Goal: Transaction & Acquisition: Purchase product/service

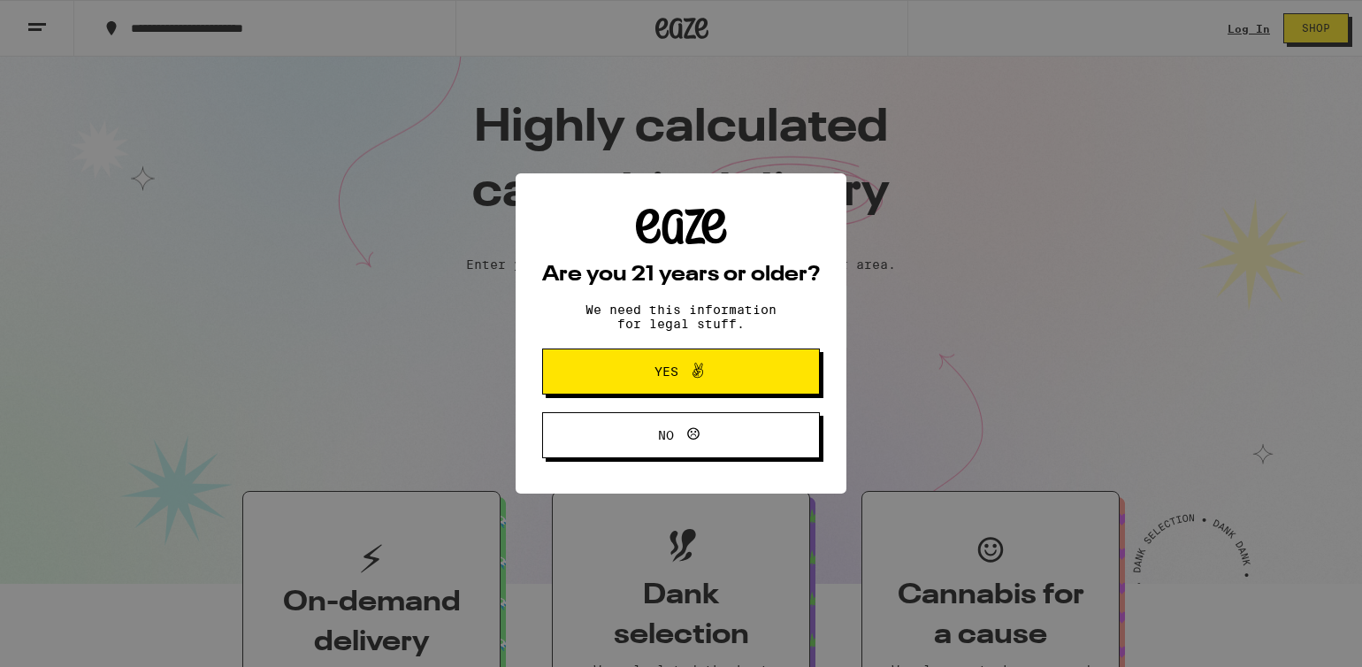
click at [634, 356] on button "Yes" at bounding box center [681, 371] width 278 height 46
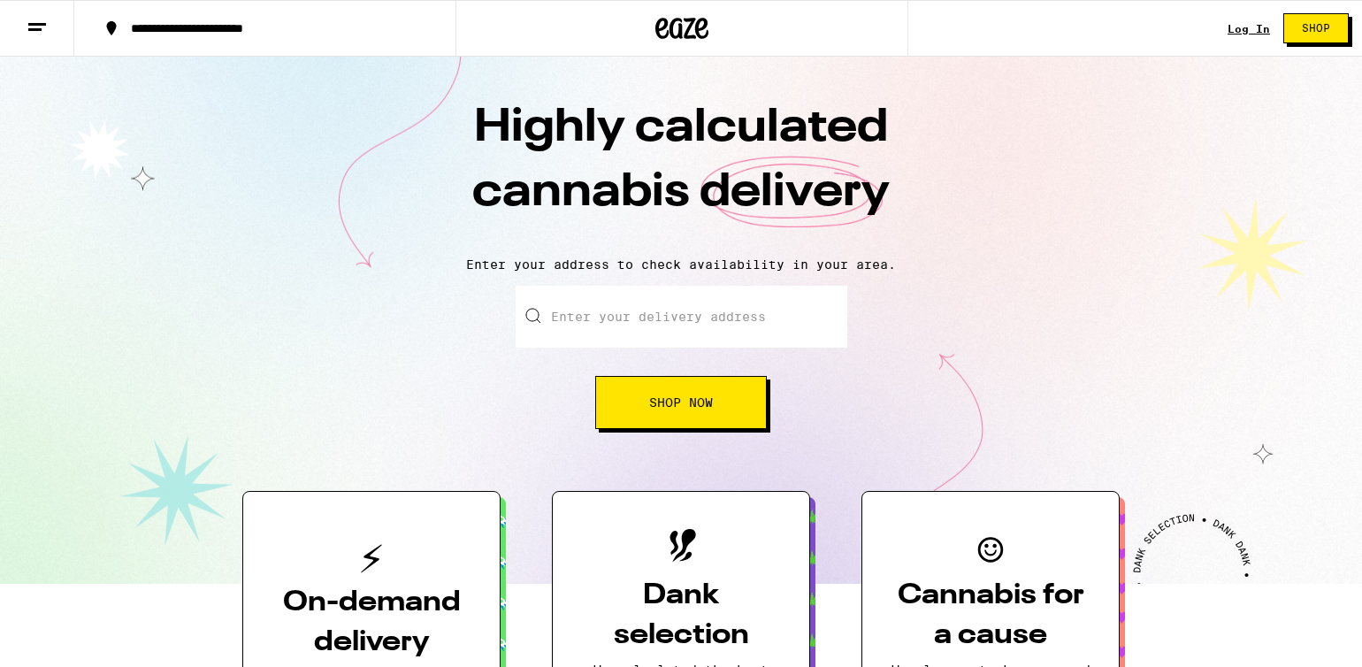
click at [712, 331] on input "Enter your delivery address" at bounding box center [681, 317] width 332 height 62
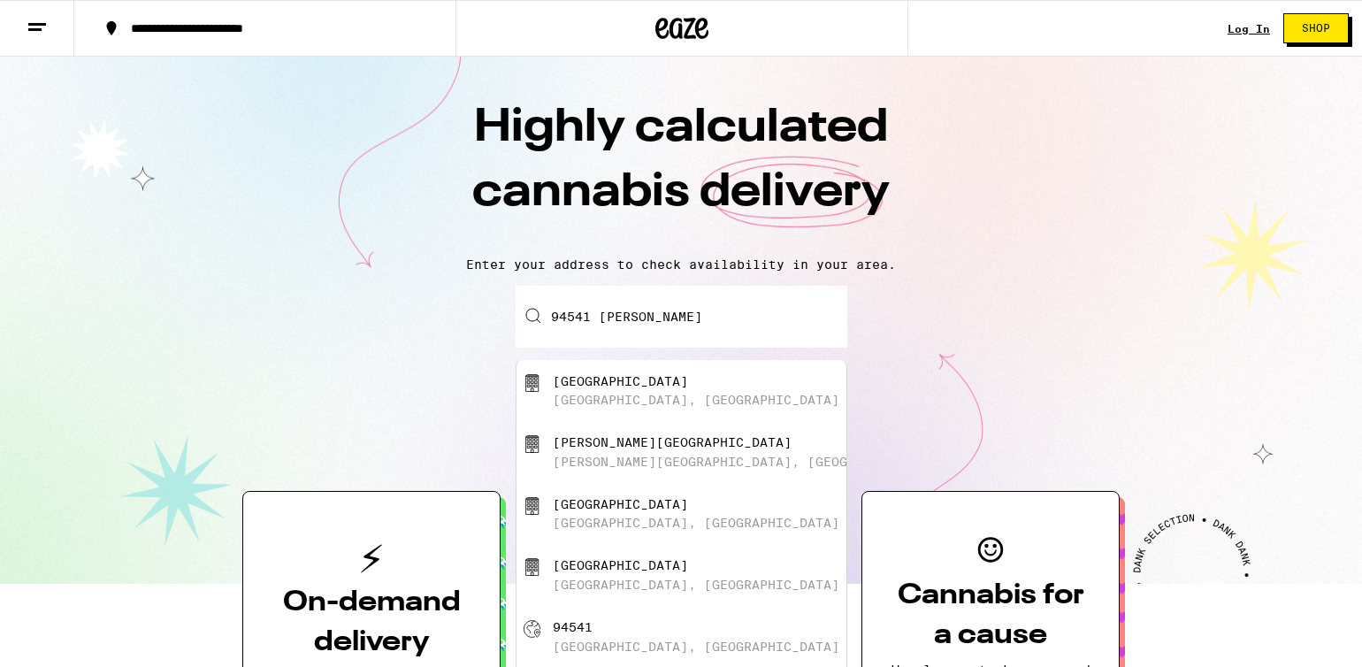
click at [683, 316] on input "94541 [PERSON_NAME]" at bounding box center [681, 317] width 332 height 62
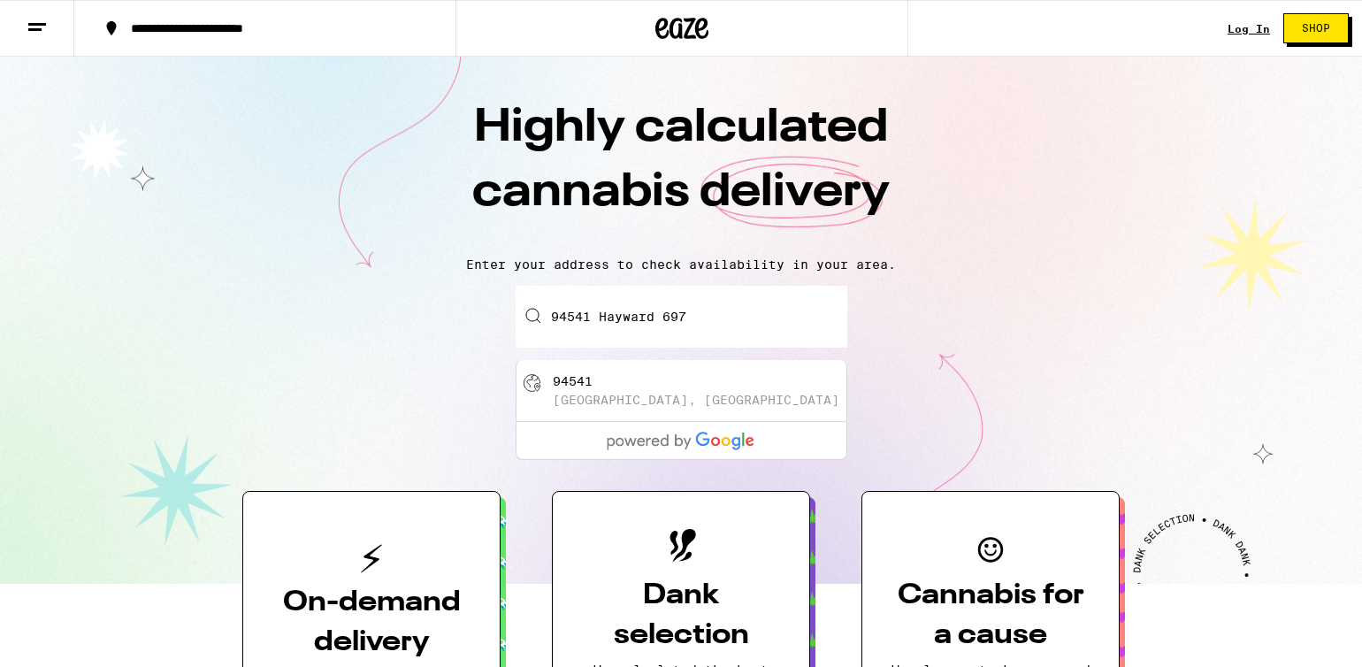
click at [622, 400] on div "[GEOGRAPHIC_DATA], [GEOGRAPHIC_DATA]" at bounding box center [696, 400] width 286 height 14
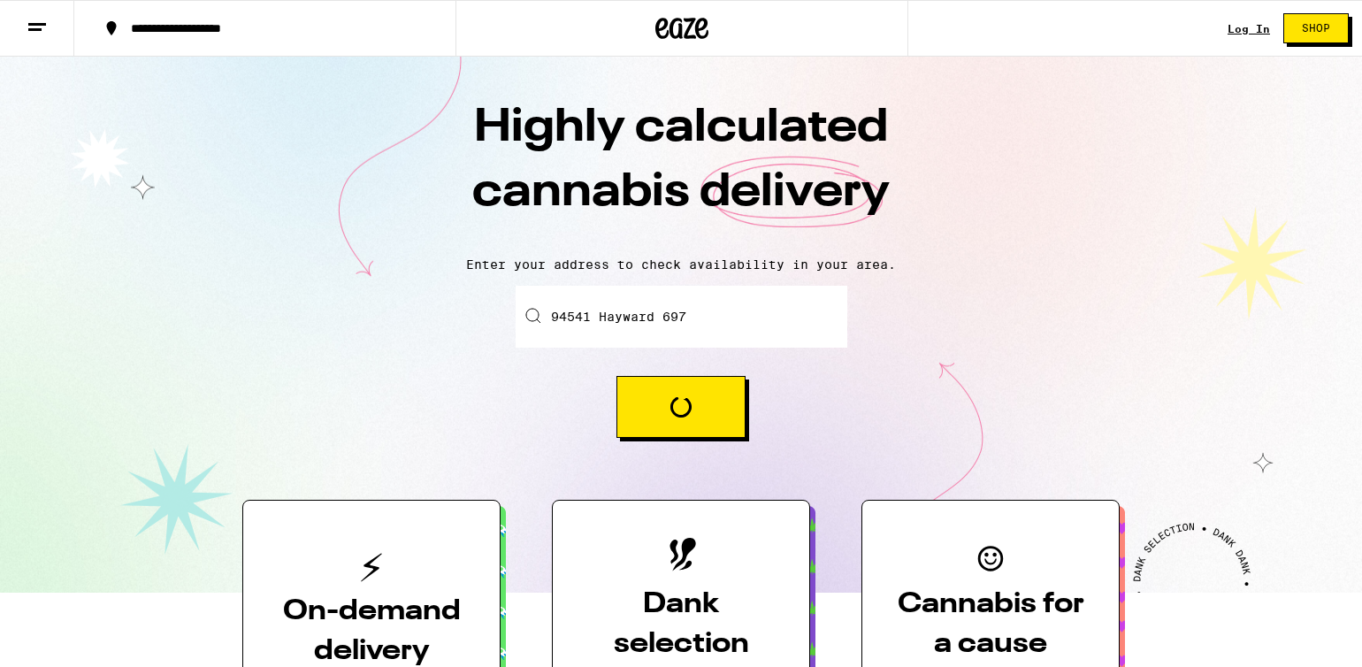
type input "[GEOGRAPHIC_DATA]"
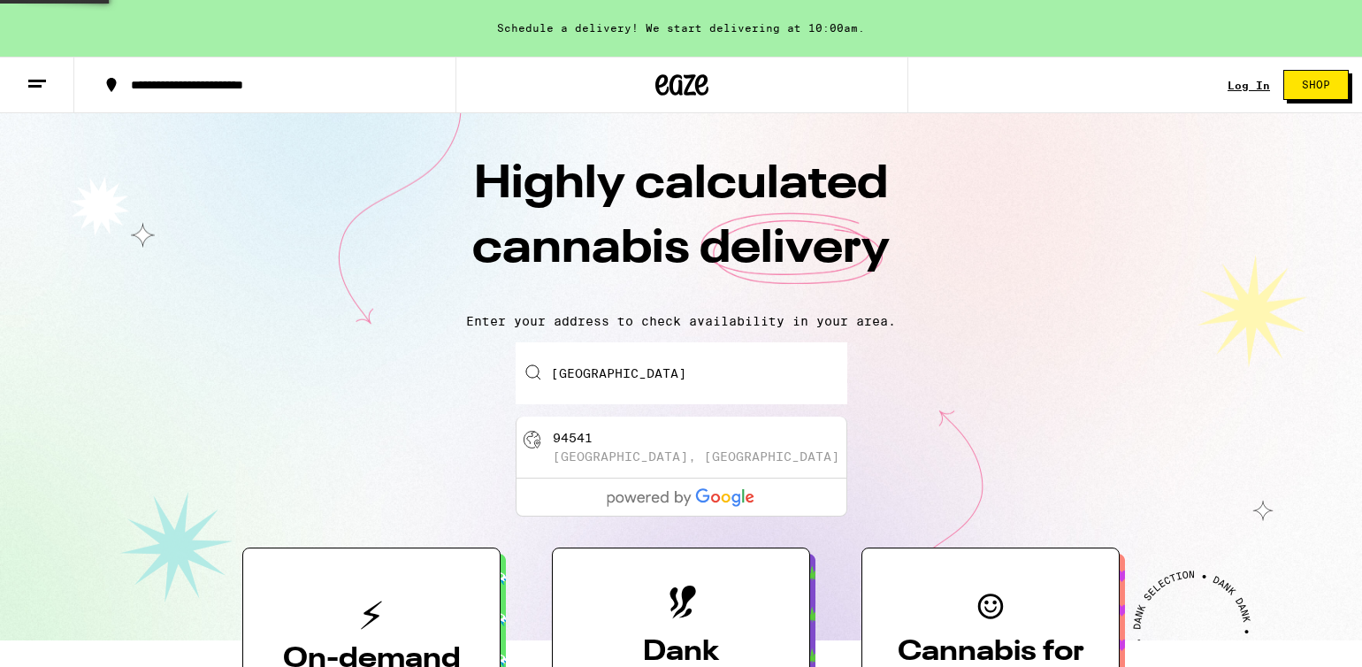
click at [650, 395] on input "[GEOGRAPHIC_DATA]" at bounding box center [681, 373] width 332 height 62
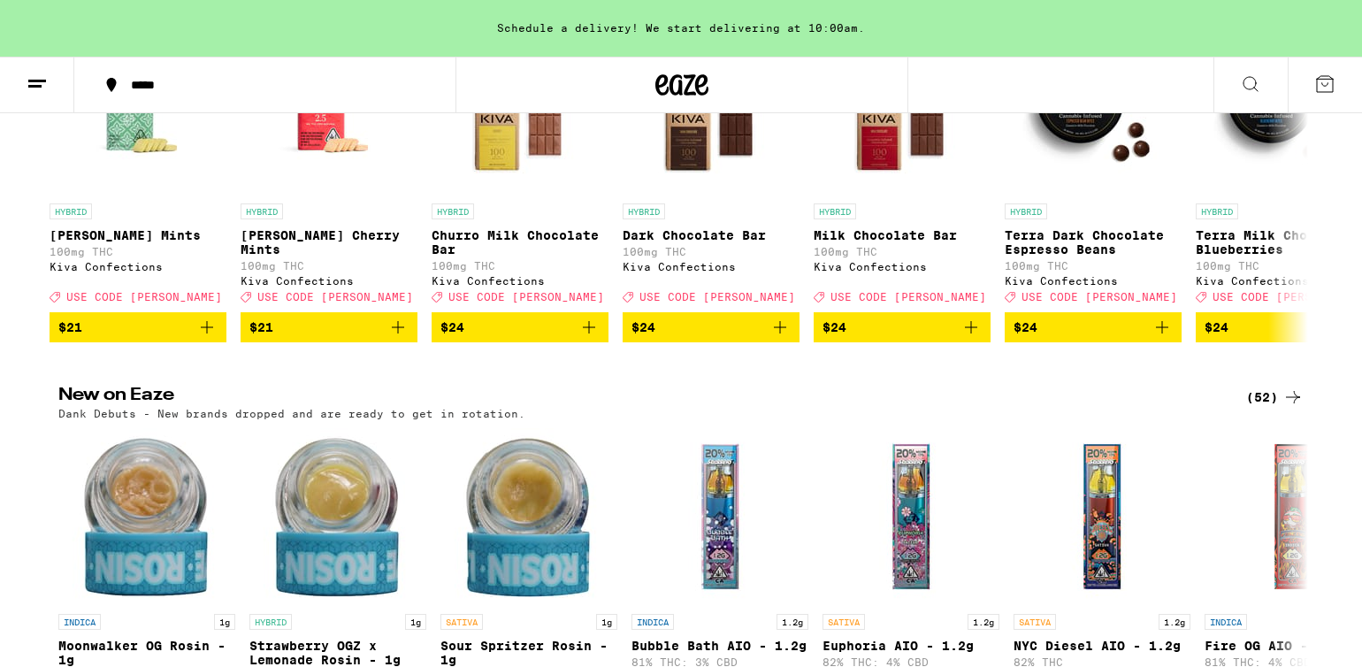
scroll to position [928, 0]
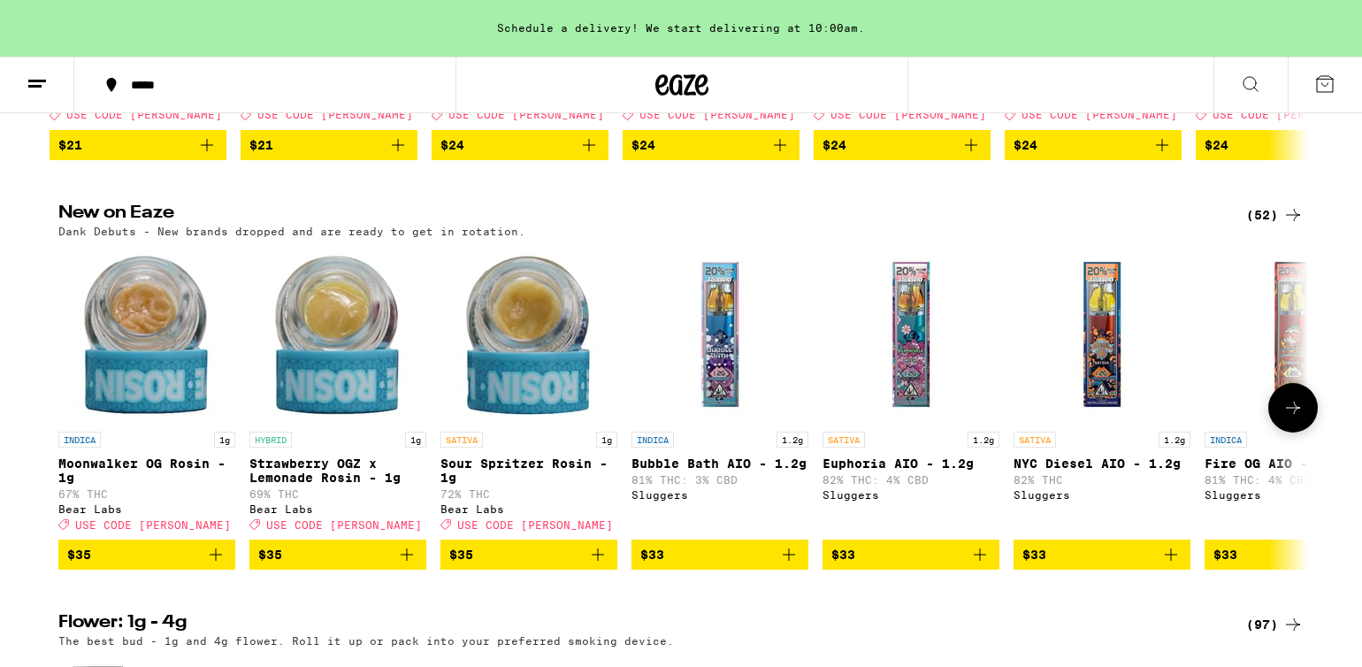
click at [1278, 432] on button at bounding box center [1293, 408] width 50 height 50
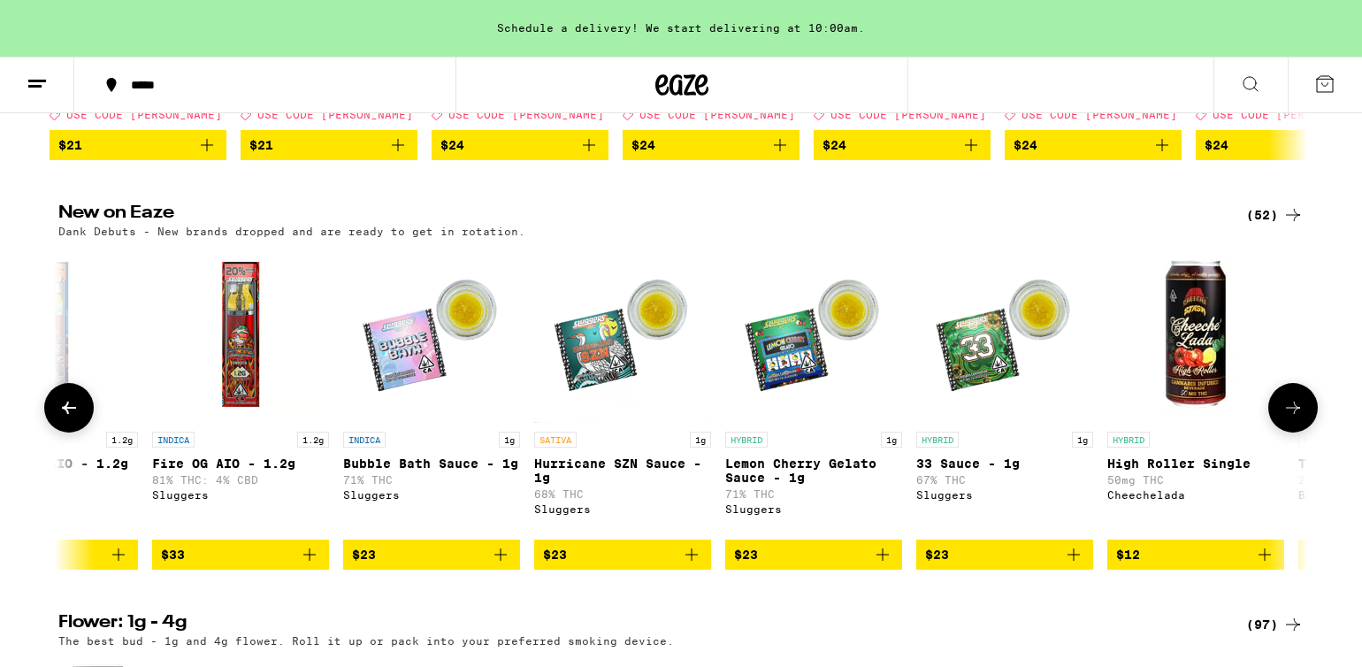
click at [1278, 432] on button at bounding box center [1293, 408] width 50 height 50
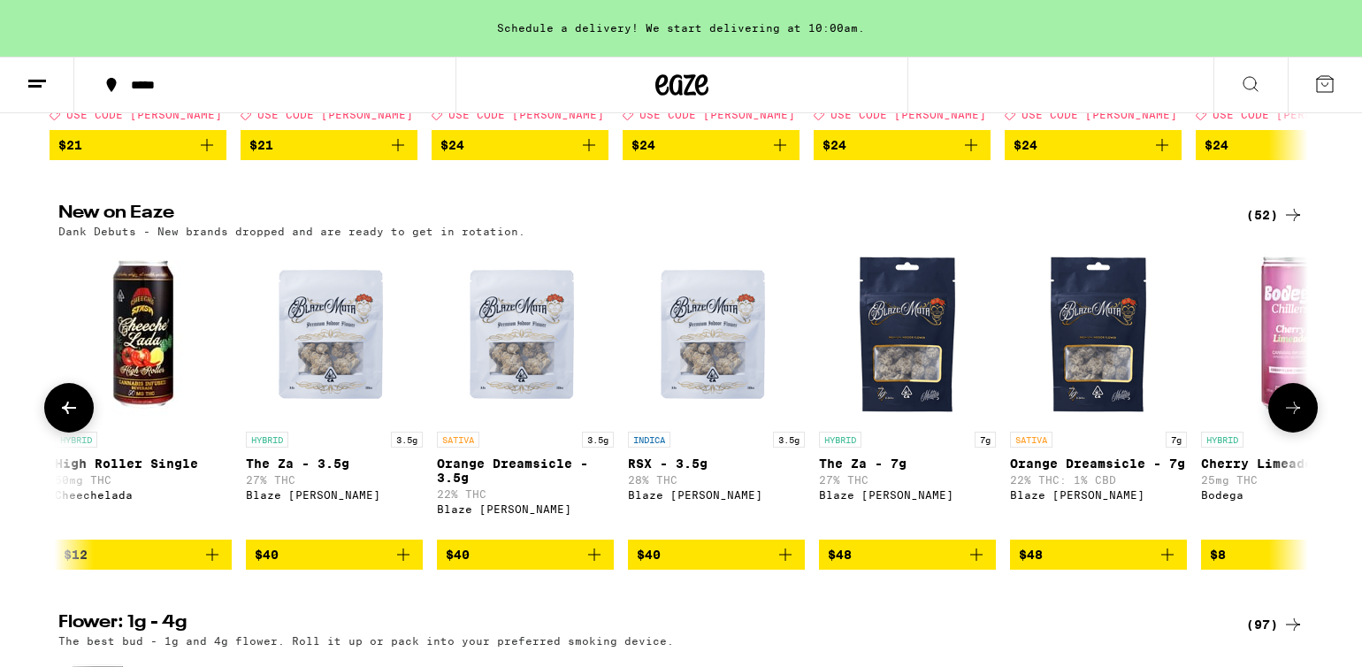
click at [1278, 432] on button at bounding box center [1293, 408] width 50 height 50
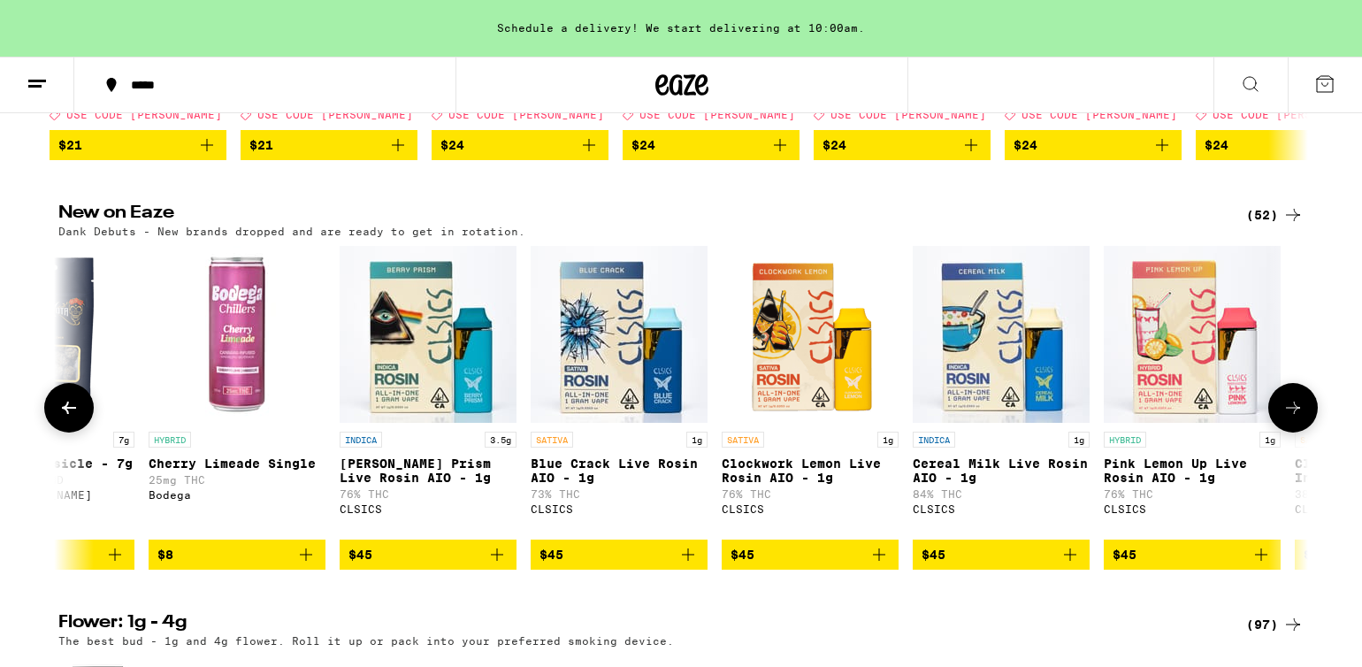
click at [1278, 432] on button at bounding box center [1293, 408] width 50 height 50
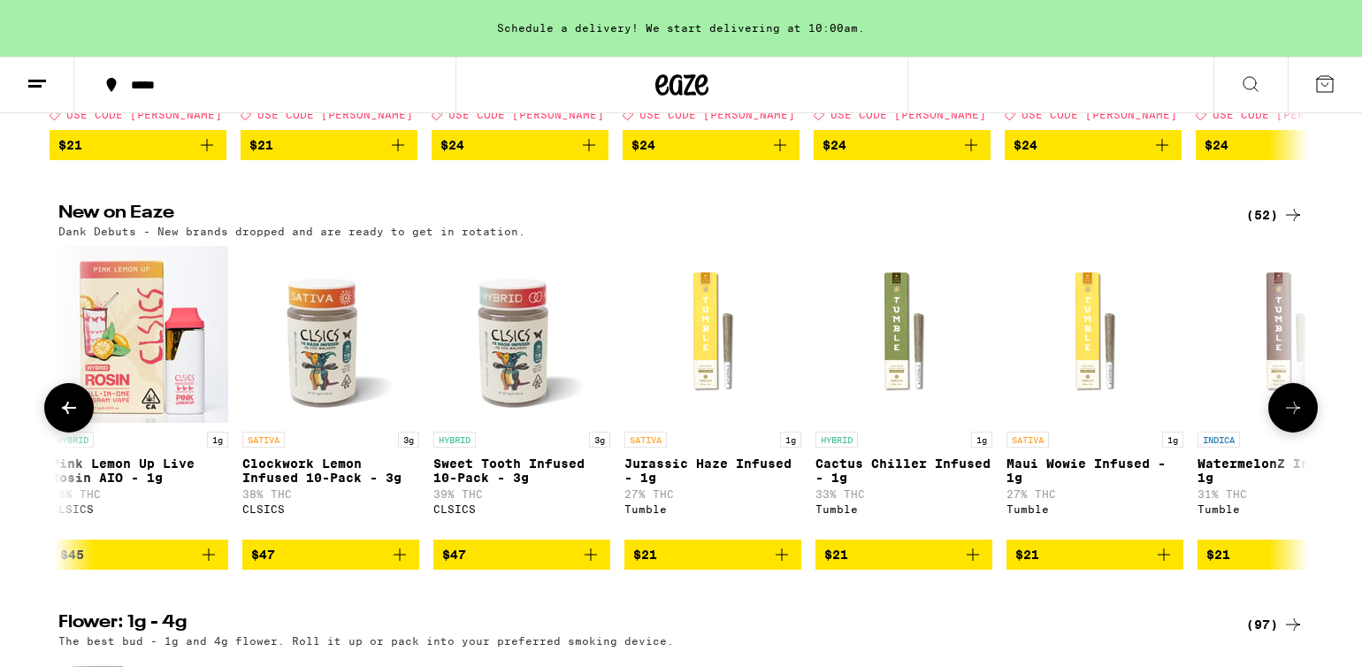
click at [1279, 432] on button at bounding box center [1293, 408] width 50 height 50
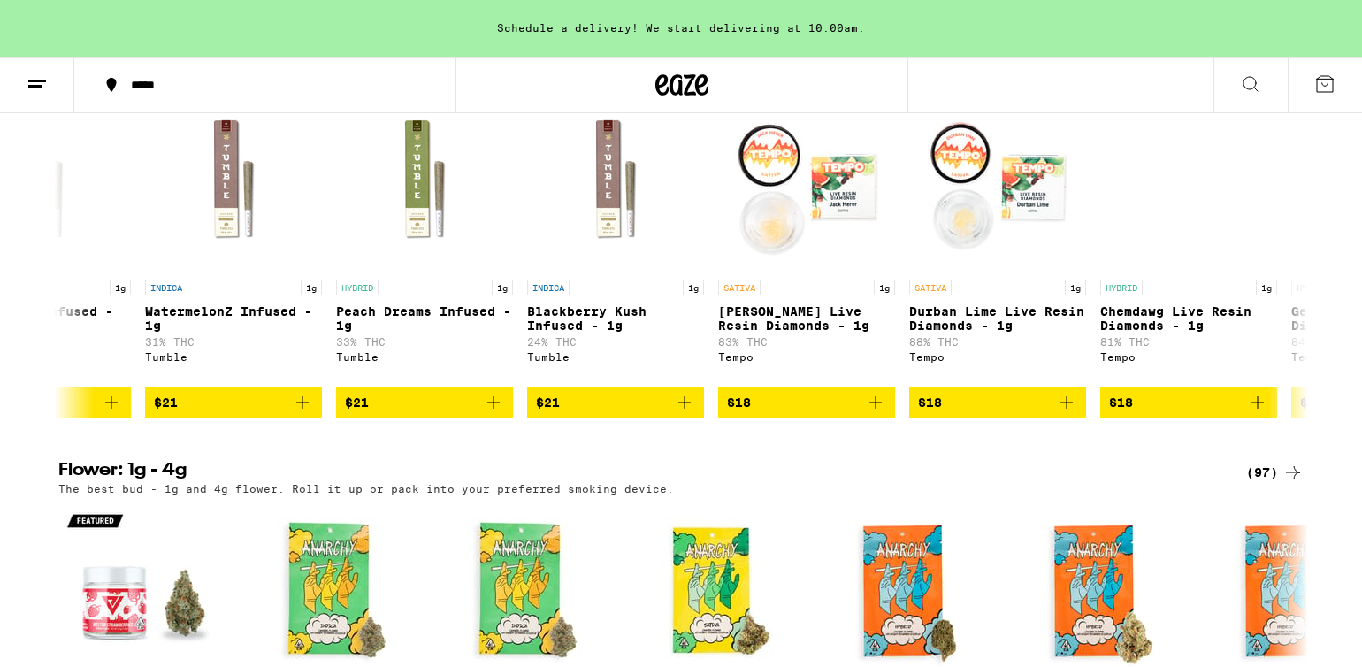
scroll to position [1446, 0]
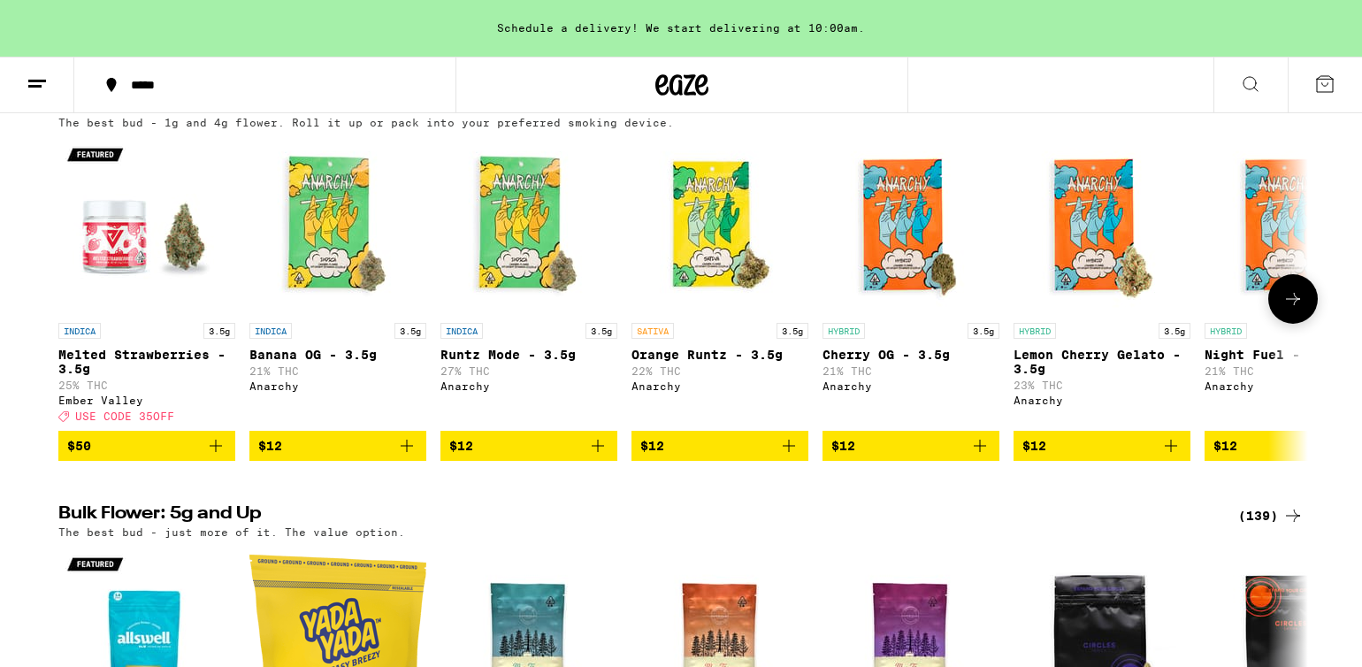
click at [1291, 309] on icon at bounding box center [1292, 298] width 21 height 21
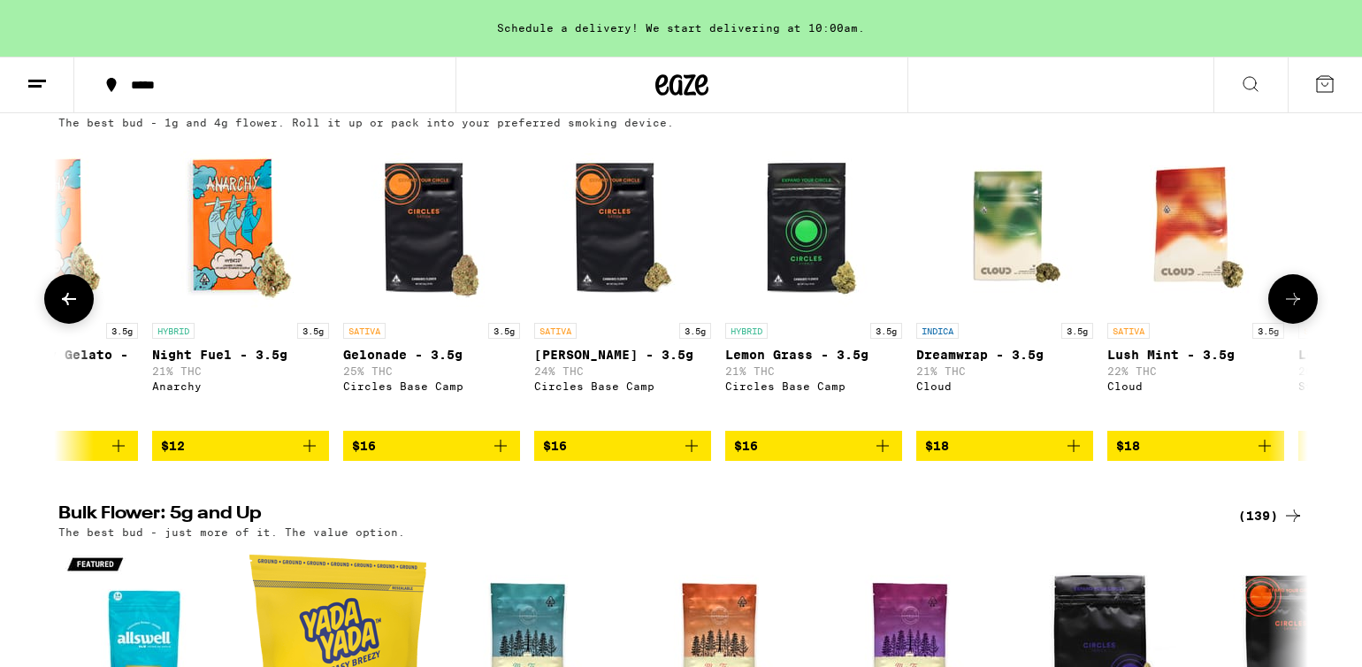
click at [1291, 309] on icon at bounding box center [1292, 298] width 21 height 21
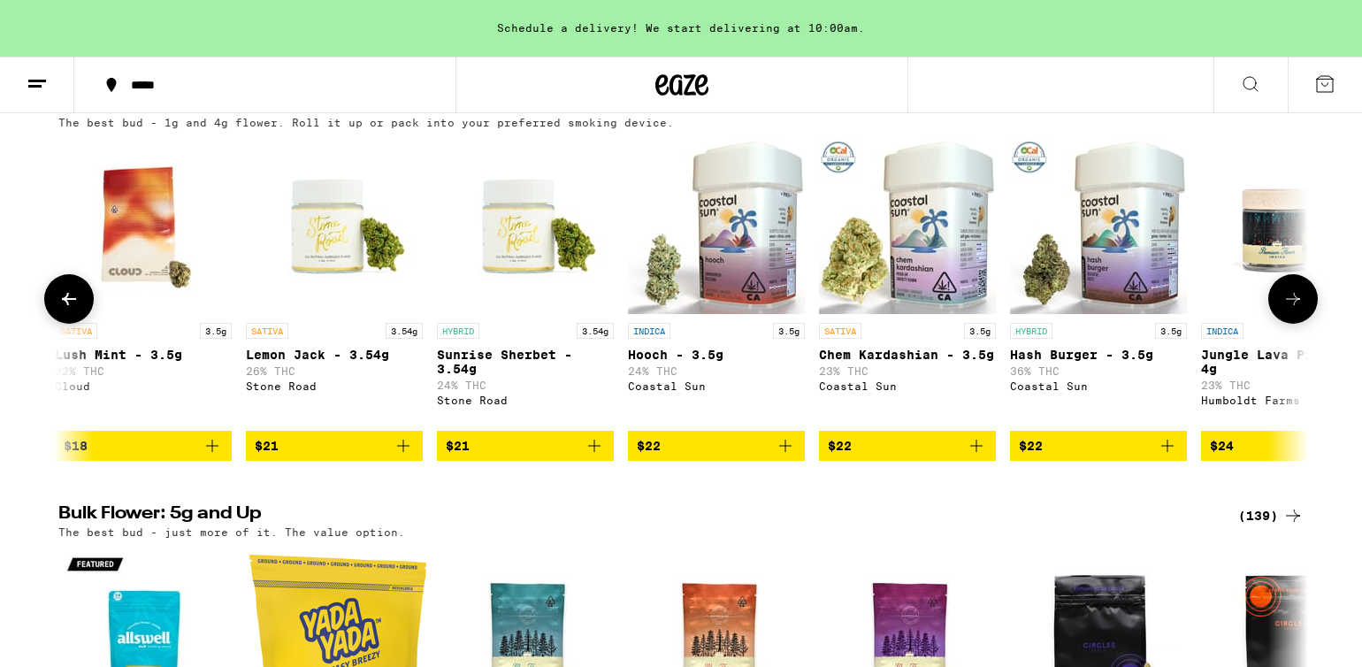
click at [1291, 309] on icon at bounding box center [1292, 298] width 21 height 21
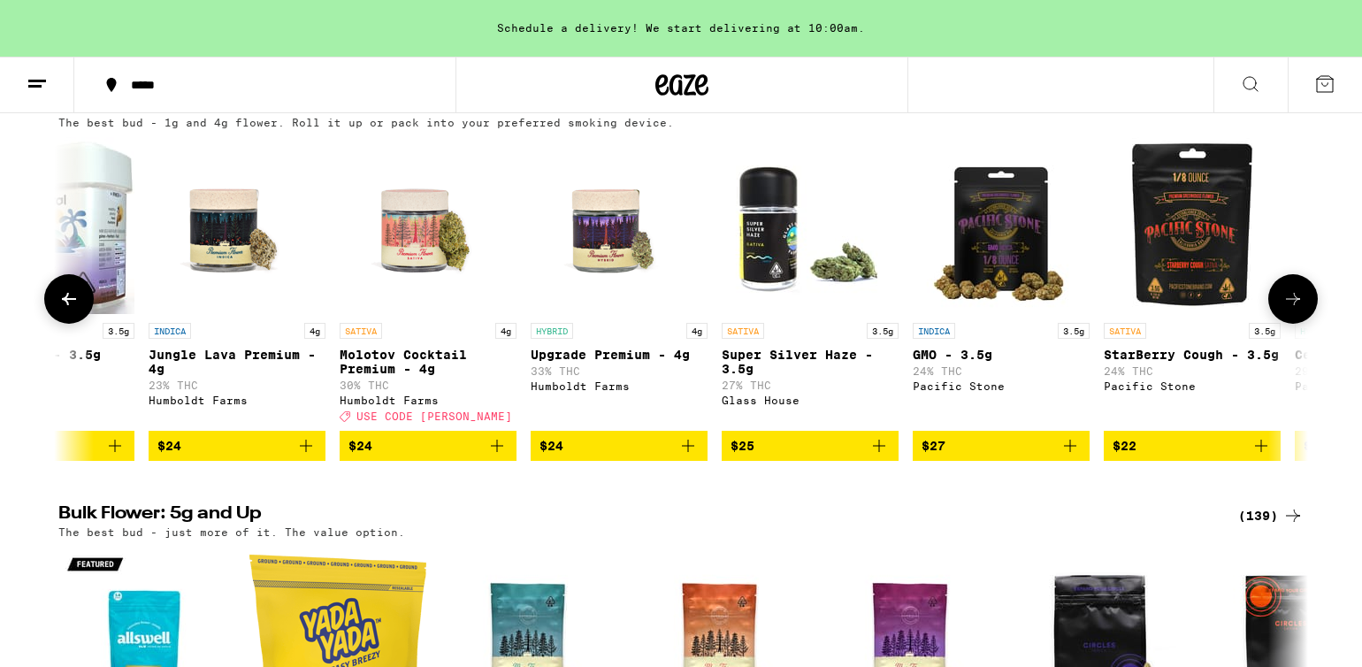
click at [1291, 309] on icon at bounding box center [1292, 298] width 21 height 21
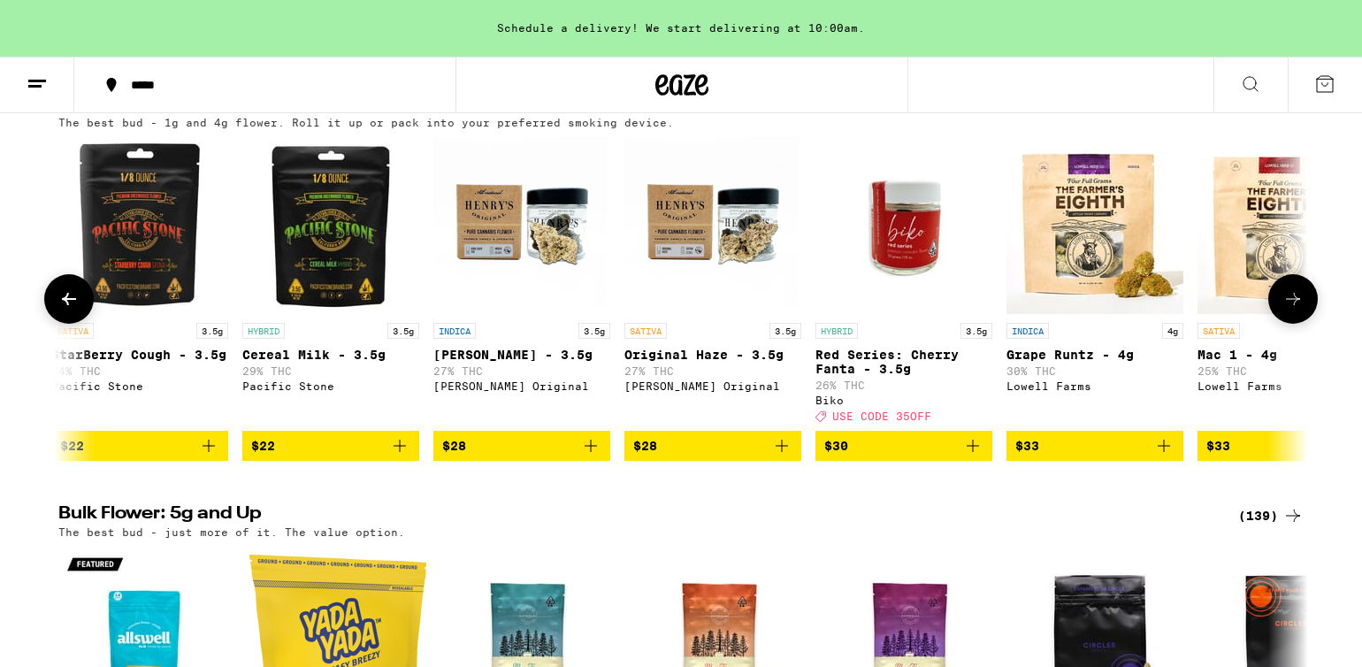
click at [1291, 309] on icon at bounding box center [1292, 298] width 21 height 21
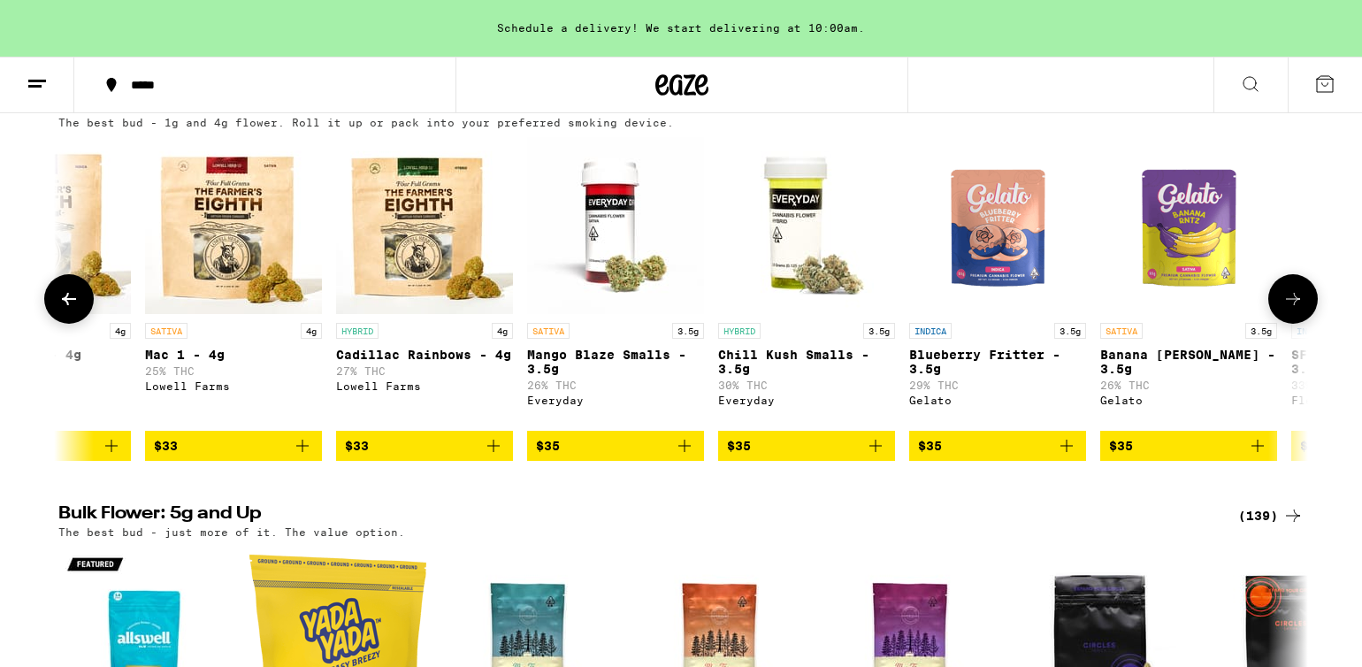
click at [1291, 309] on icon at bounding box center [1292, 298] width 21 height 21
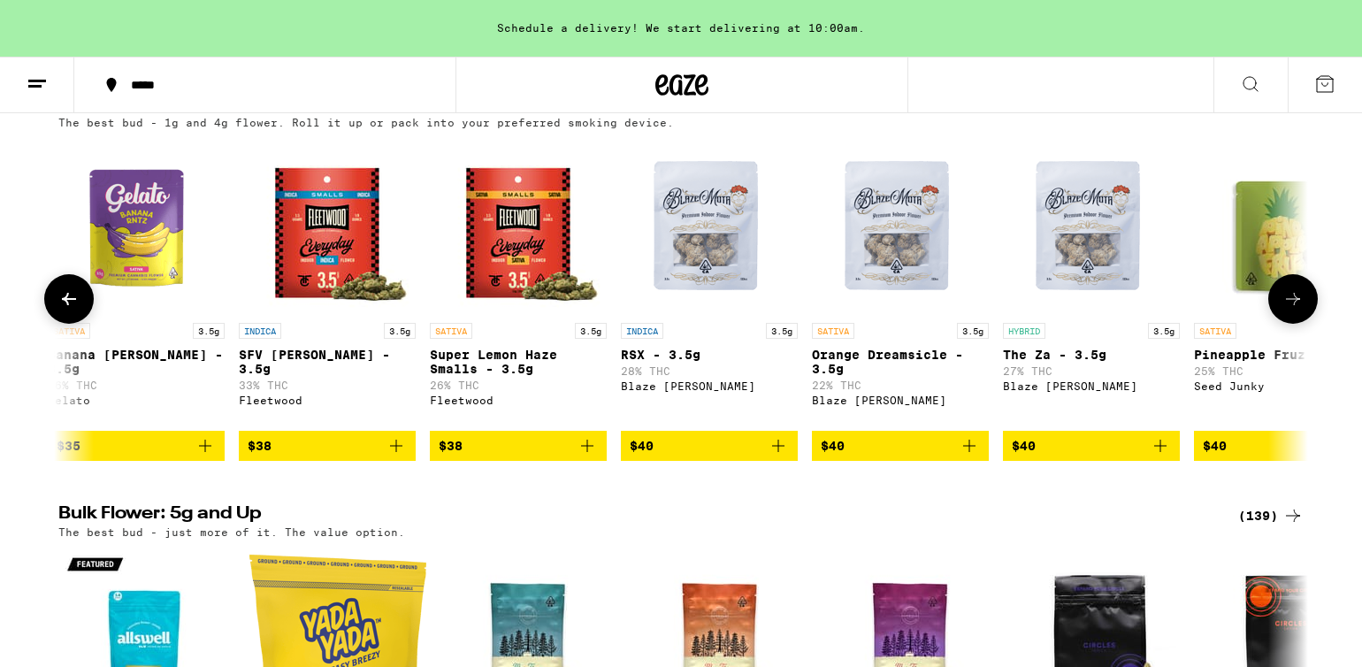
click at [1291, 278] on img "Open page for Pineapple Fruz - 3.5g from Seed Junky" at bounding box center [1282, 225] width 177 height 177
click at [1281, 324] on button at bounding box center [1293, 299] width 50 height 50
click at [1284, 309] on icon at bounding box center [1292, 298] width 21 height 21
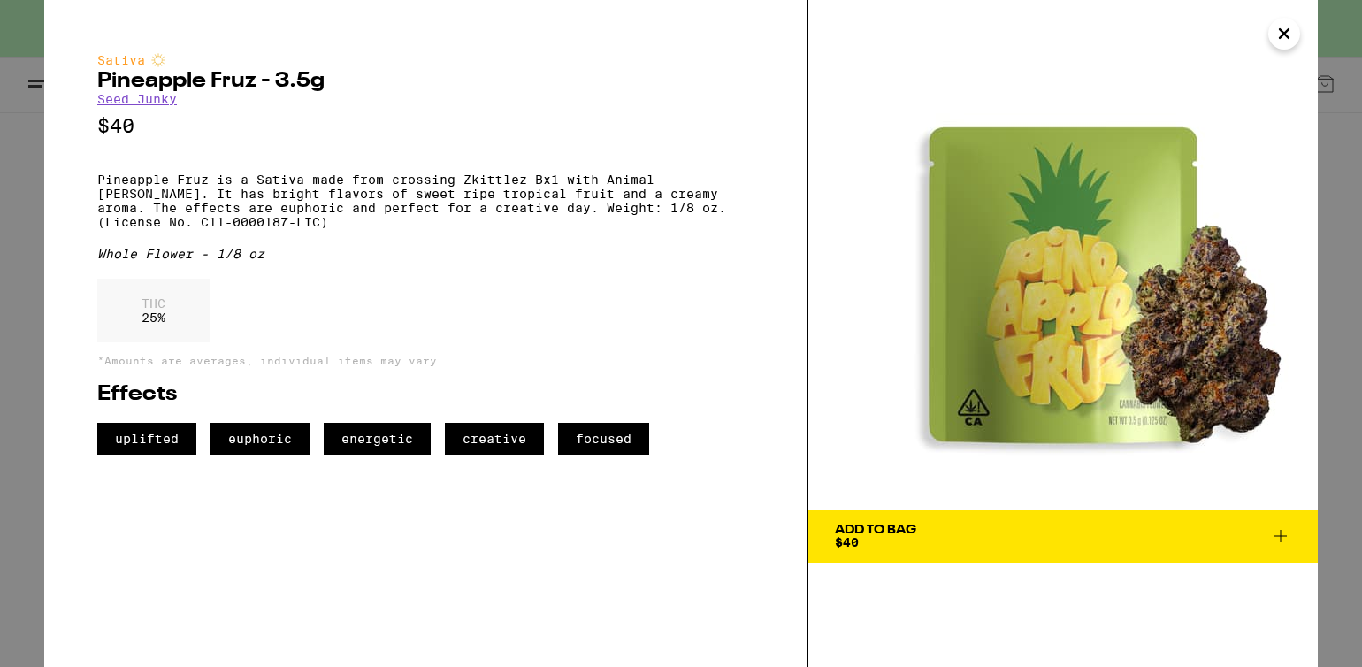
scroll to position [0, 8417]
click at [1286, 30] on icon "Close" at bounding box center [1283, 33] width 21 height 27
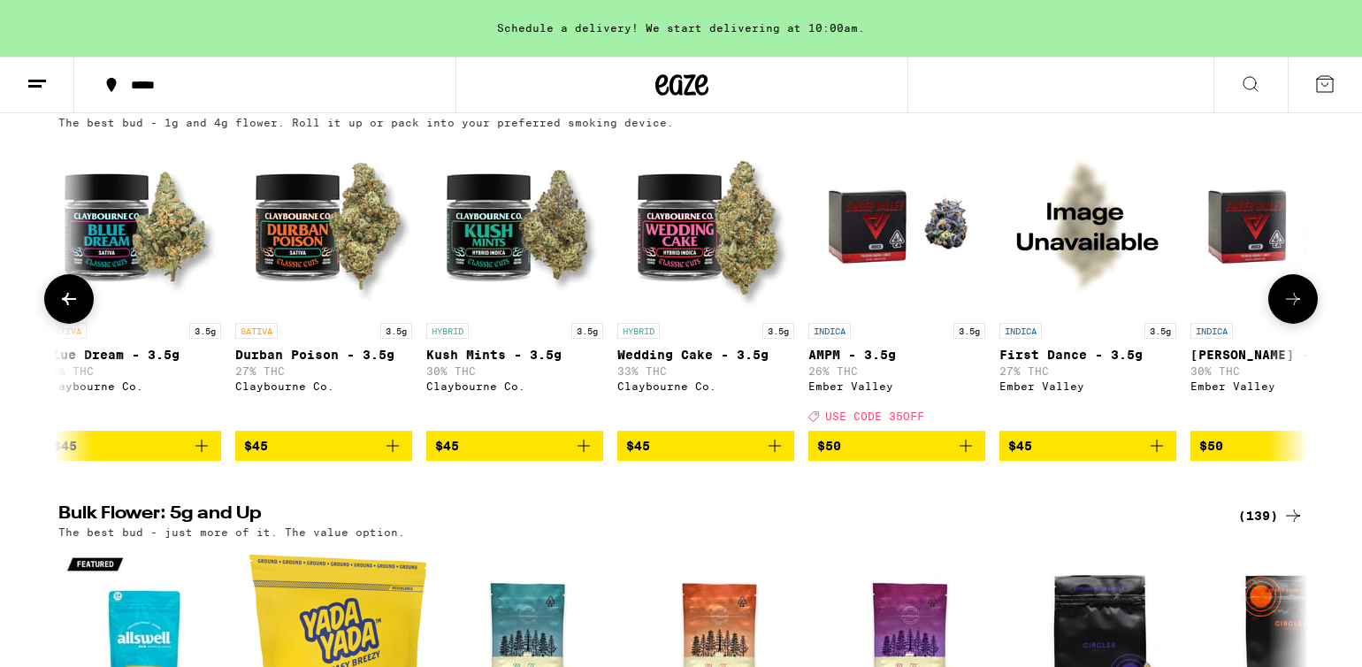
click at [1283, 324] on button at bounding box center [1293, 299] width 50 height 50
click at [1284, 309] on icon at bounding box center [1292, 298] width 21 height 21
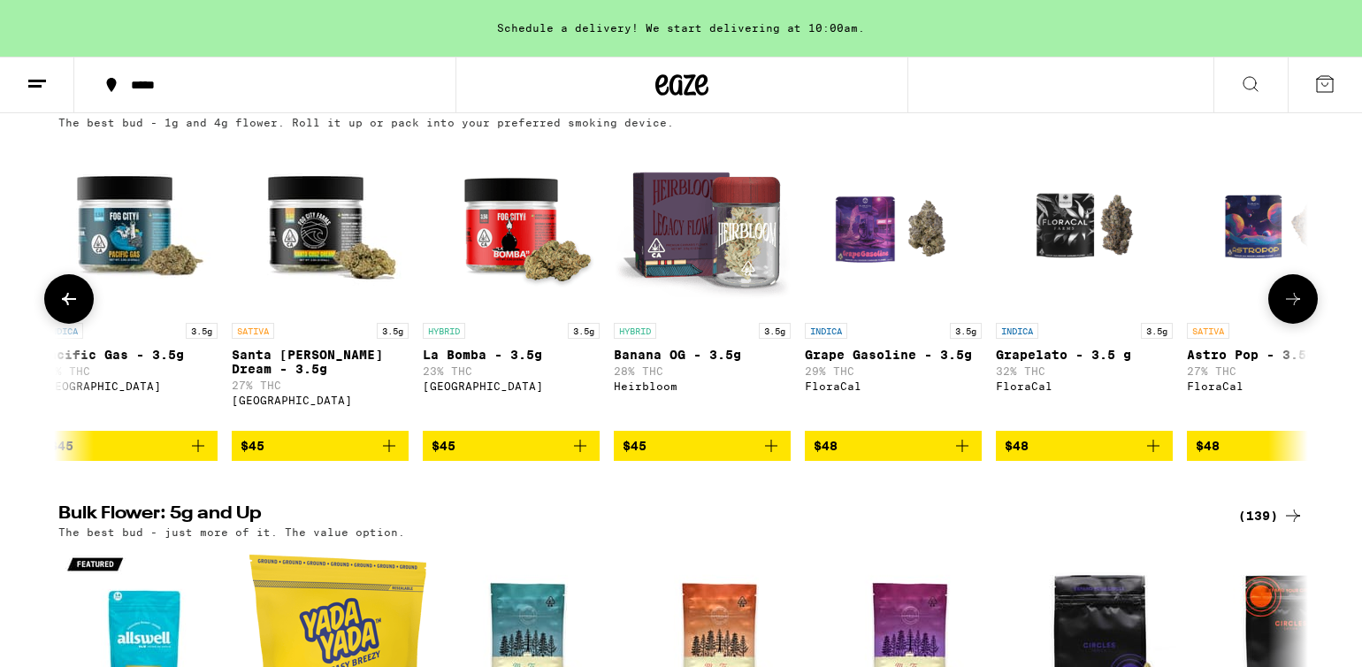
click at [1284, 309] on icon at bounding box center [1292, 298] width 21 height 21
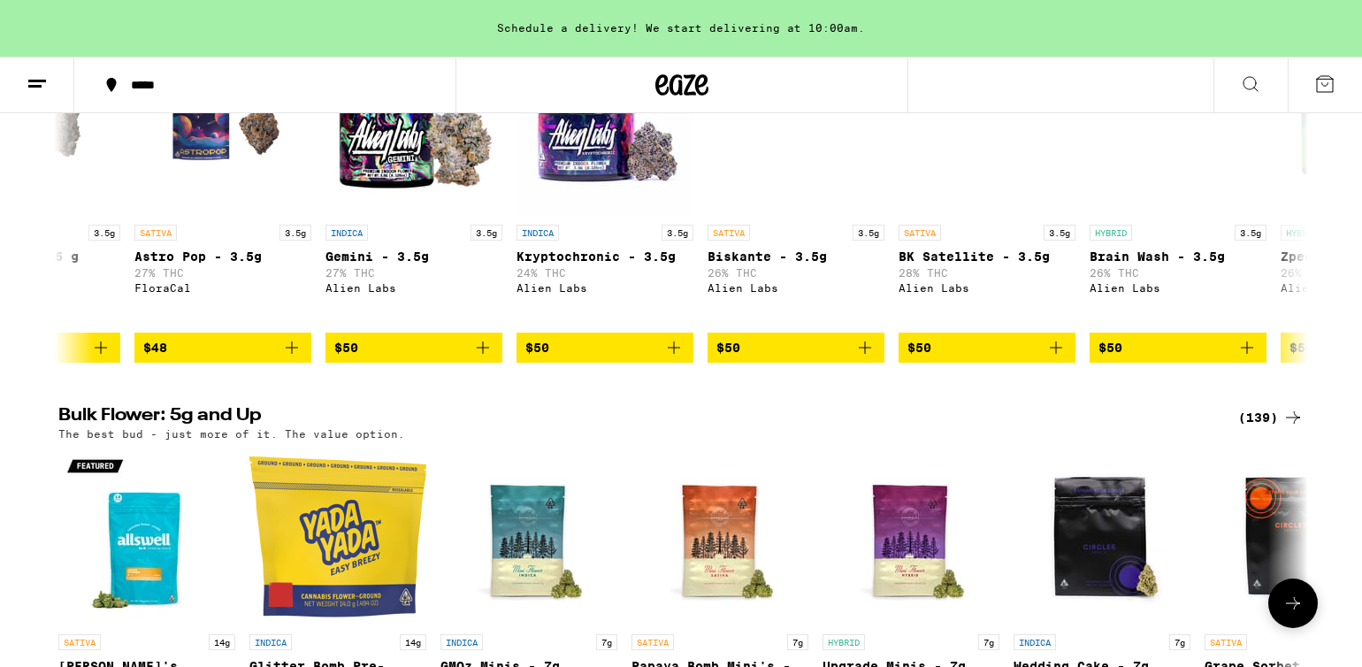
scroll to position [1821, 0]
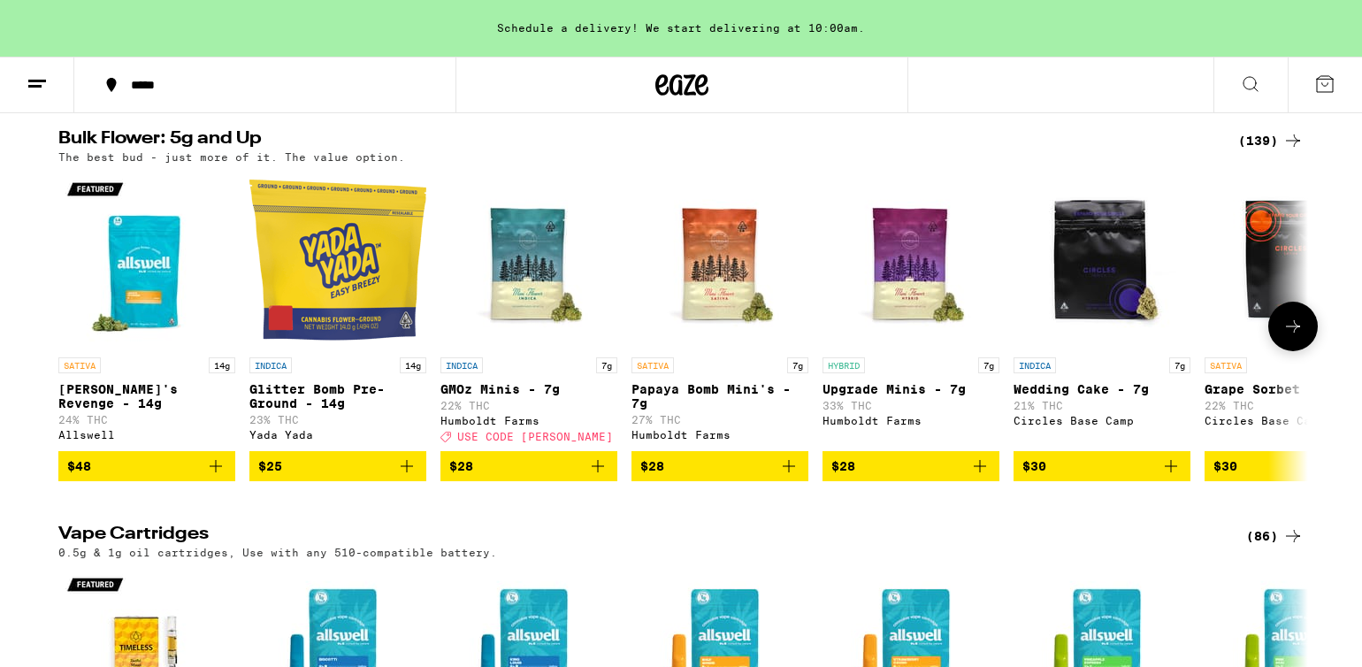
click at [1294, 332] on icon at bounding box center [1293, 326] width 14 height 12
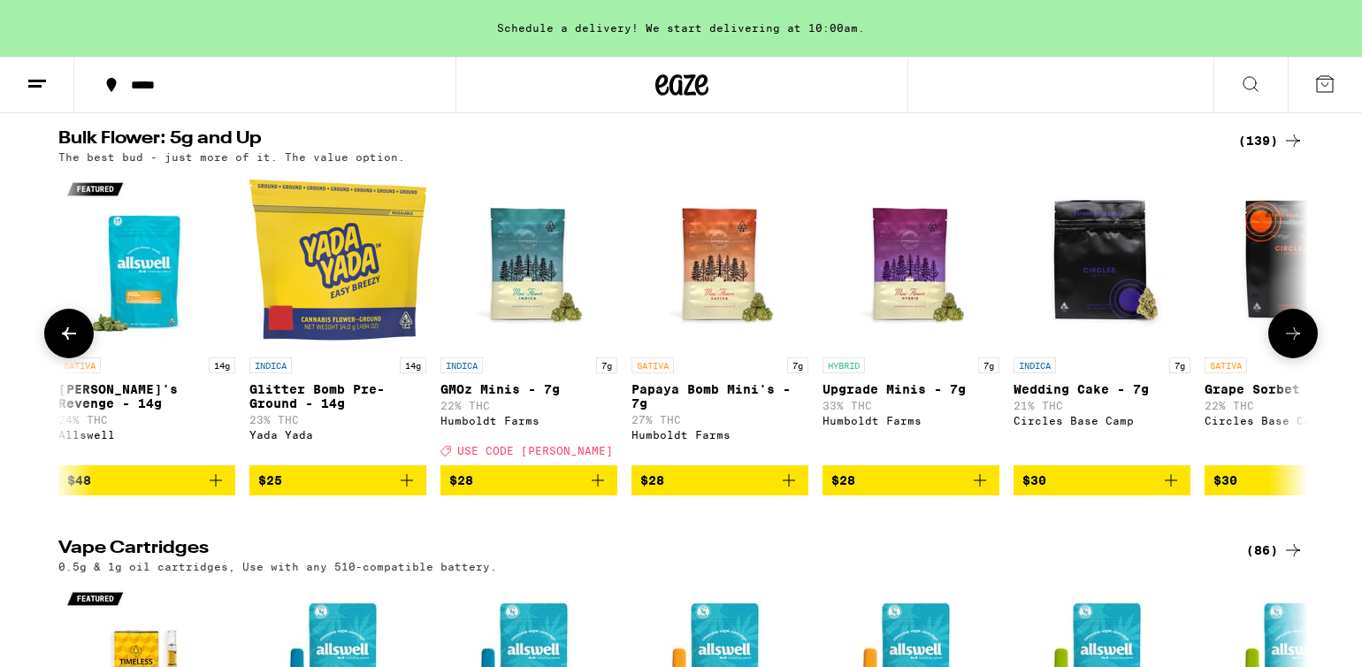
scroll to position [0, 1052]
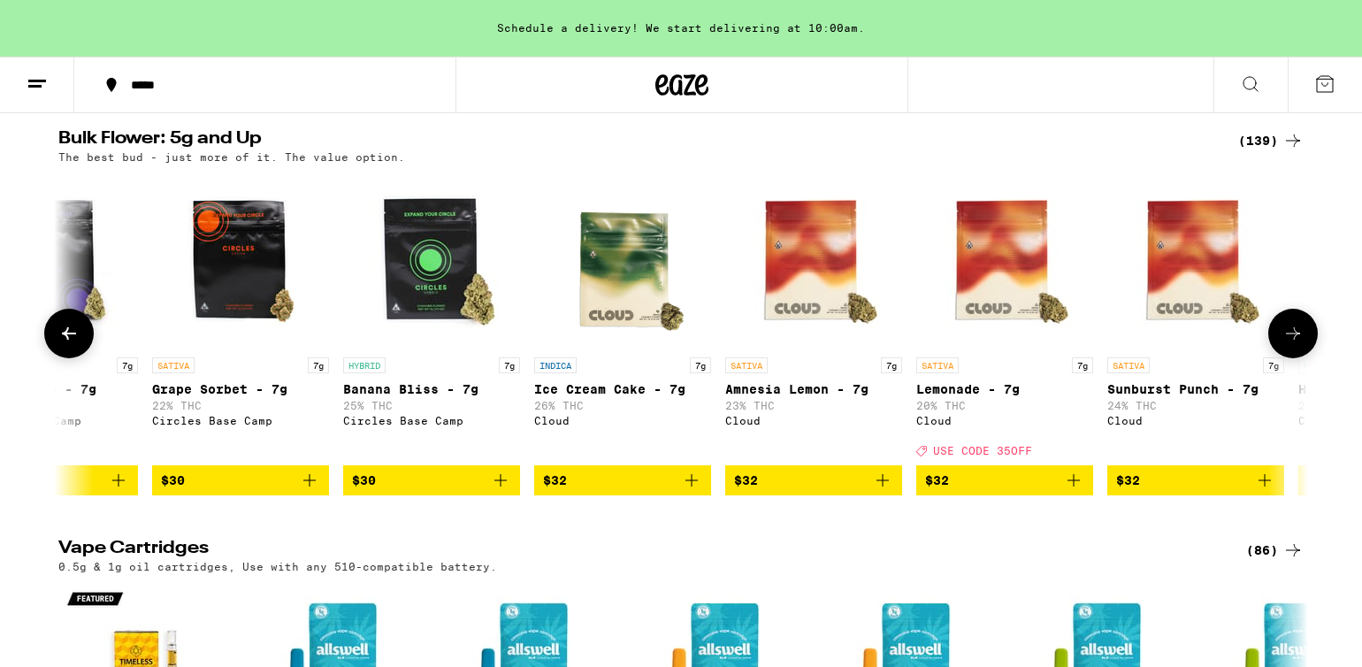
click at [1294, 344] on icon at bounding box center [1292, 333] width 21 height 21
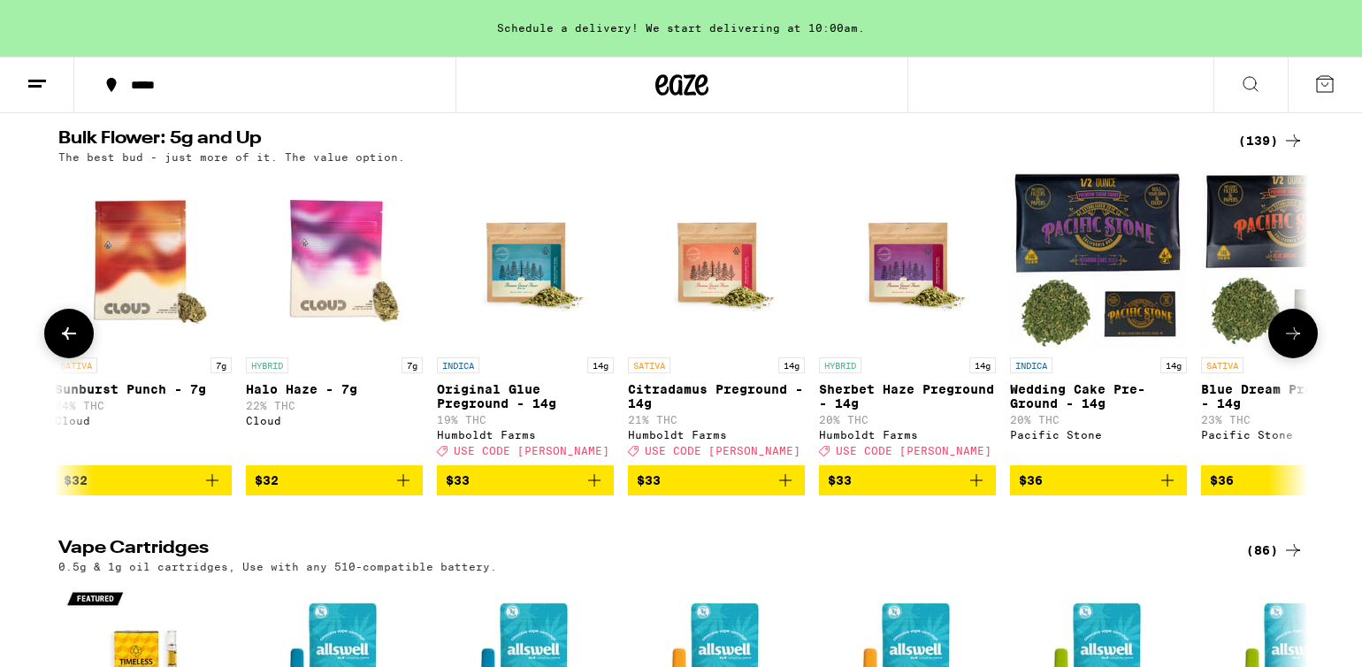
click at [1294, 344] on icon at bounding box center [1292, 333] width 21 height 21
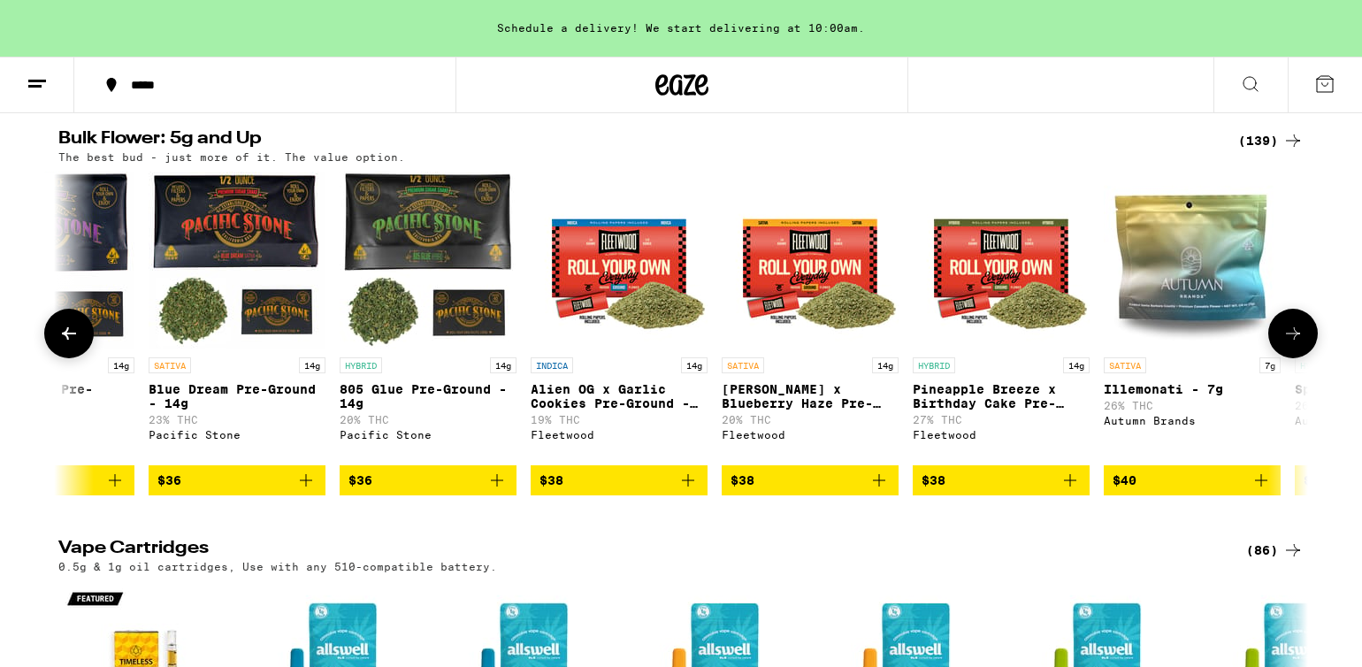
click at [1294, 344] on icon at bounding box center [1292, 333] width 21 height 21
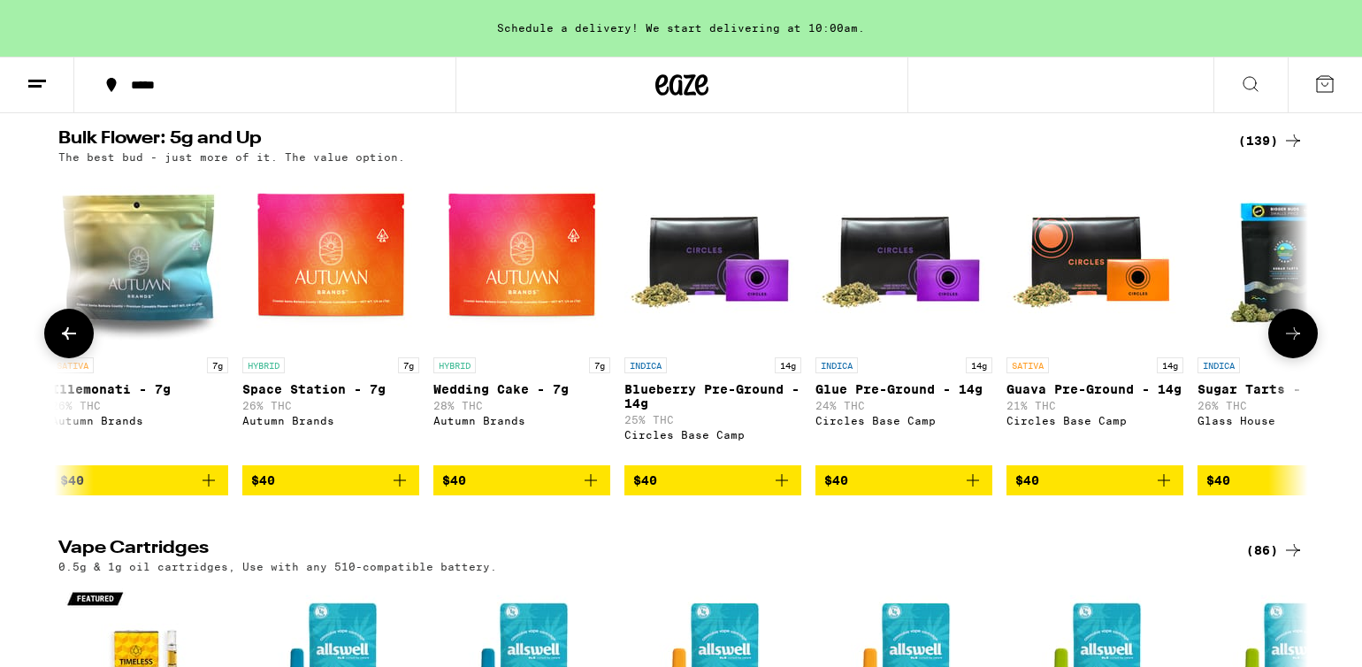
click at [1294, 344] on icon at bounding box center [1292, 333] width 21 height 21
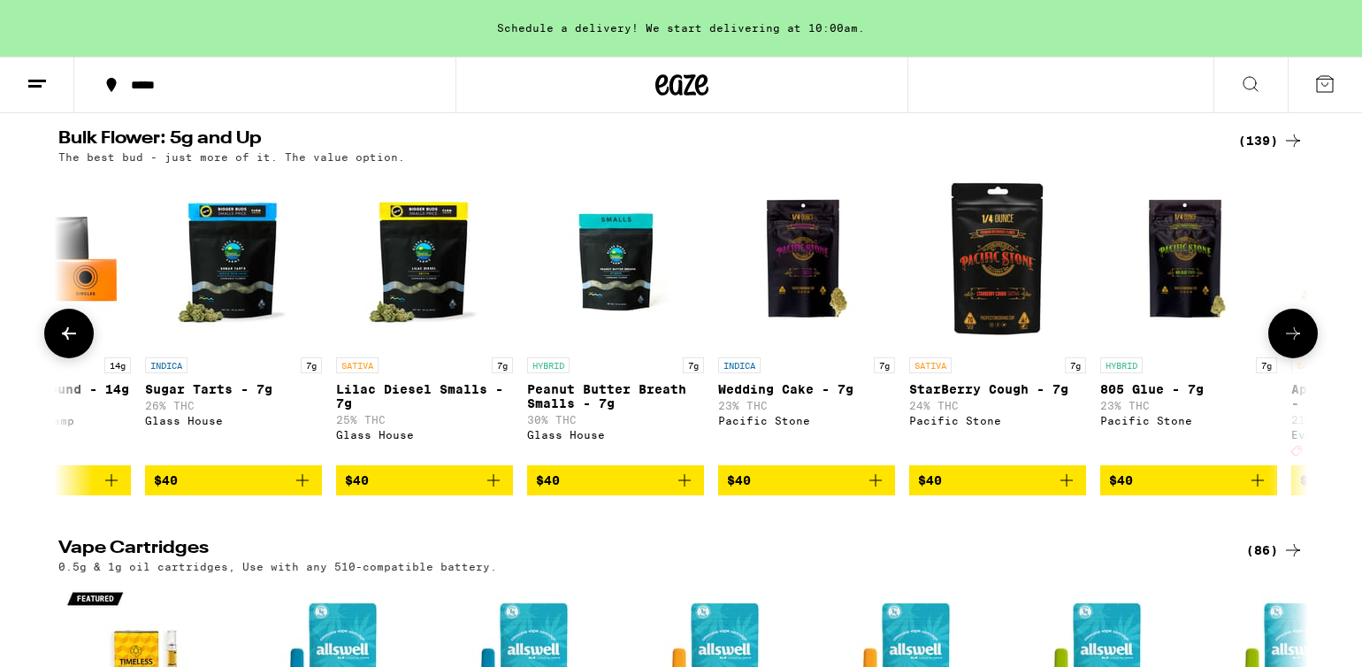
click at [1294, 344] on icon at bounding box center [1292, 333] width 21 height 21
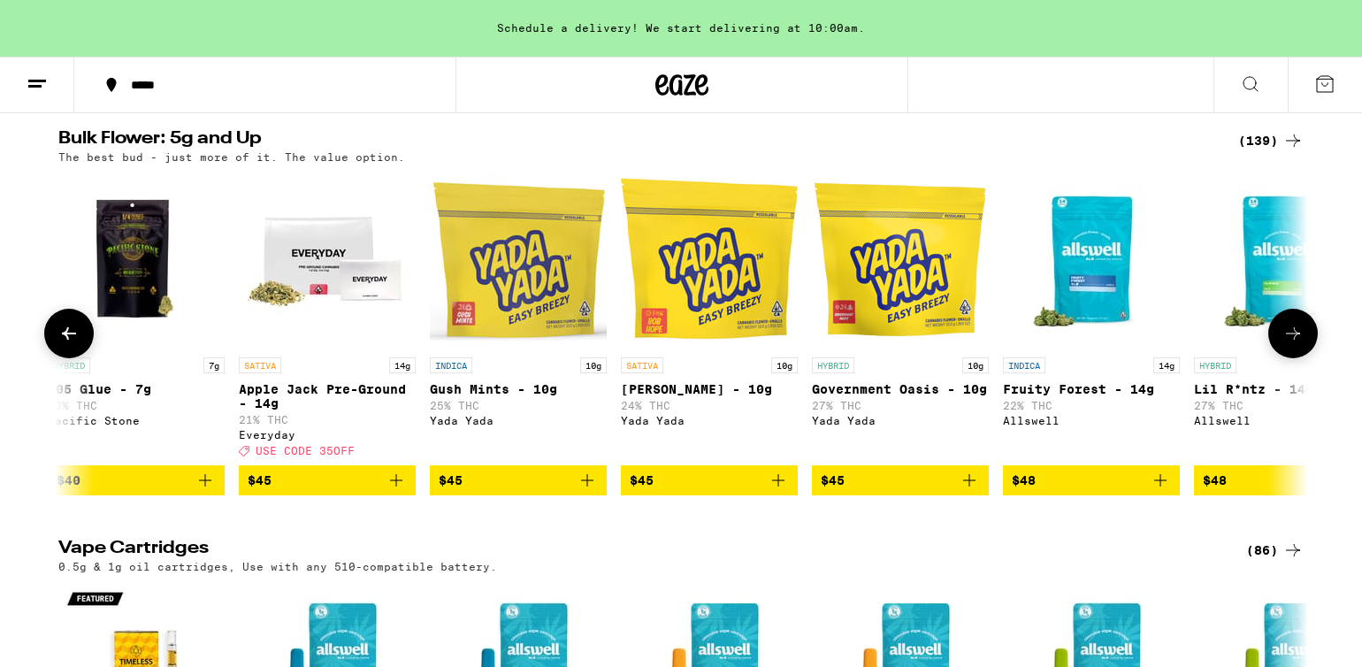
click at [1294, 344] on icon at bounding box center [1292, 333] width 21 height 21
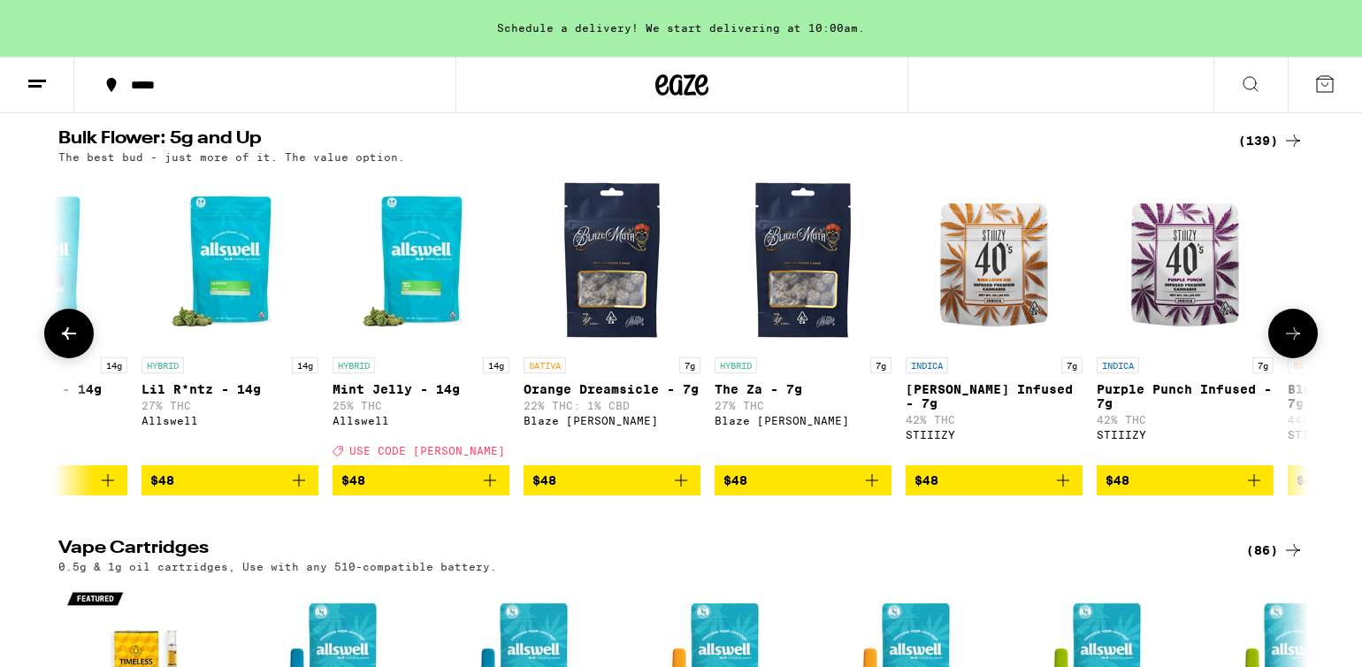
click at [1294, 344] on icon at bounding box center [1292, 333] width 21 height 21
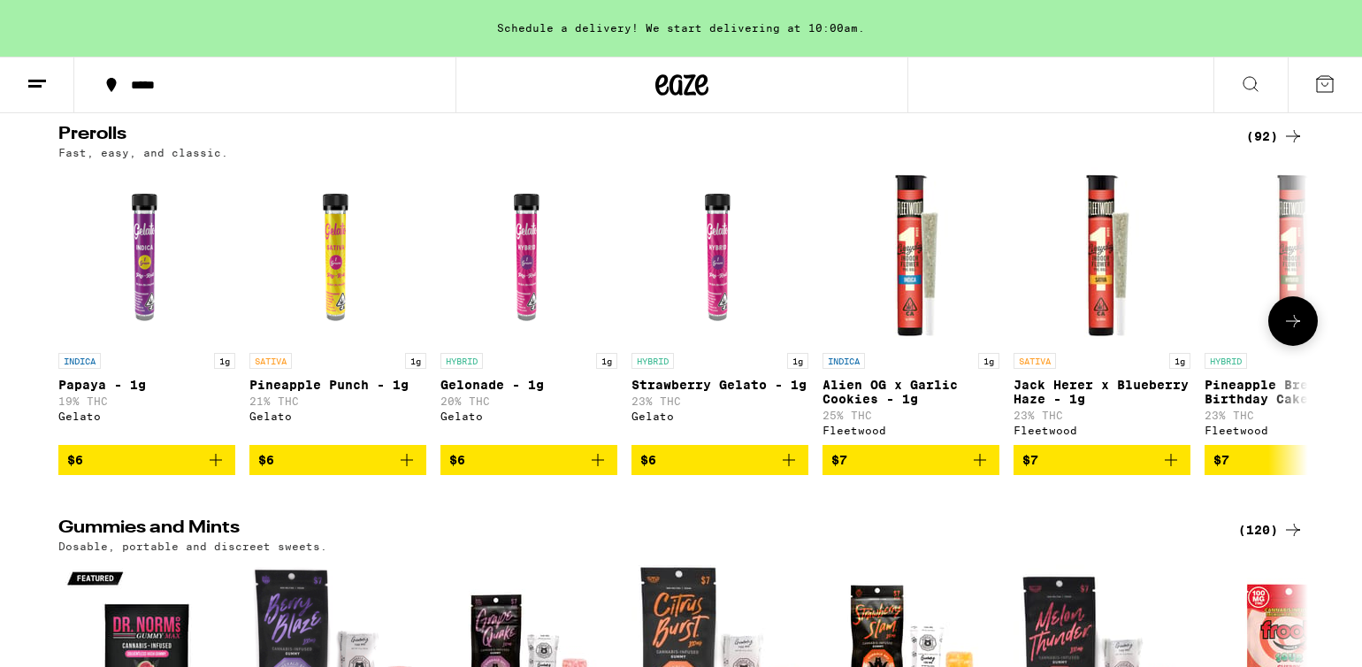
scroll to position [5216, 0]
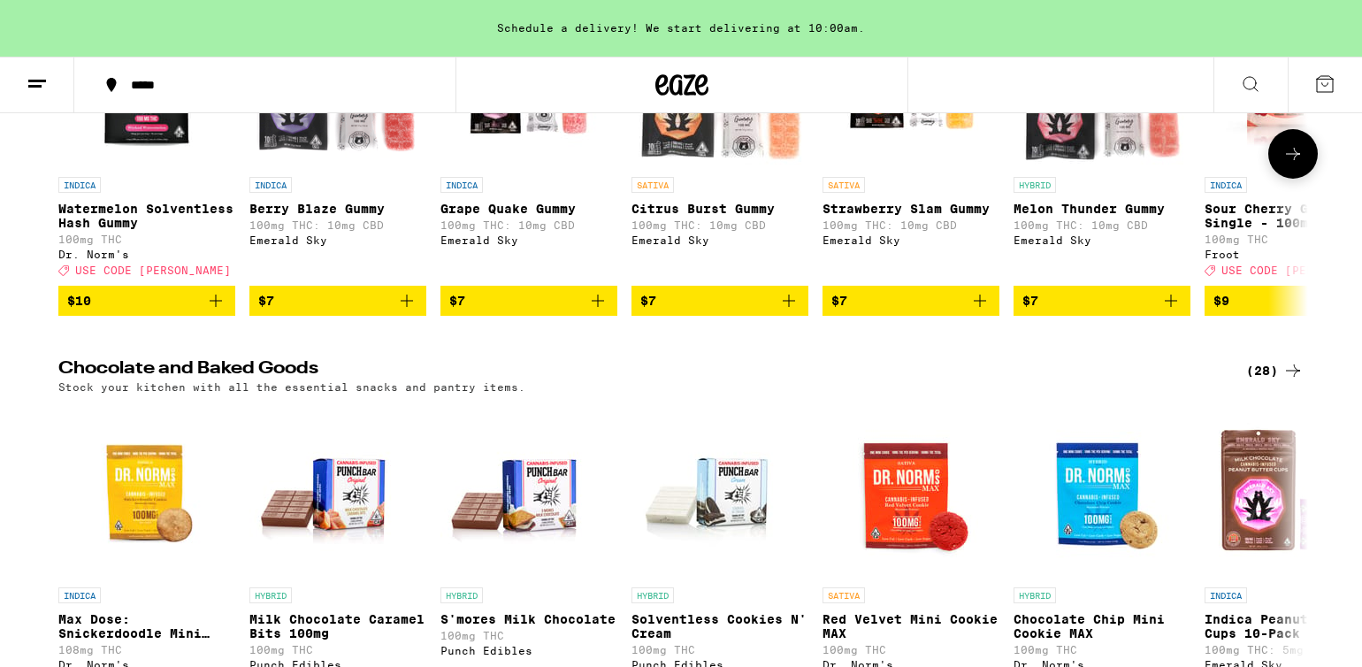
click at [1300, 164] on icon at bounding box center [1292, 153] width 21 height 21
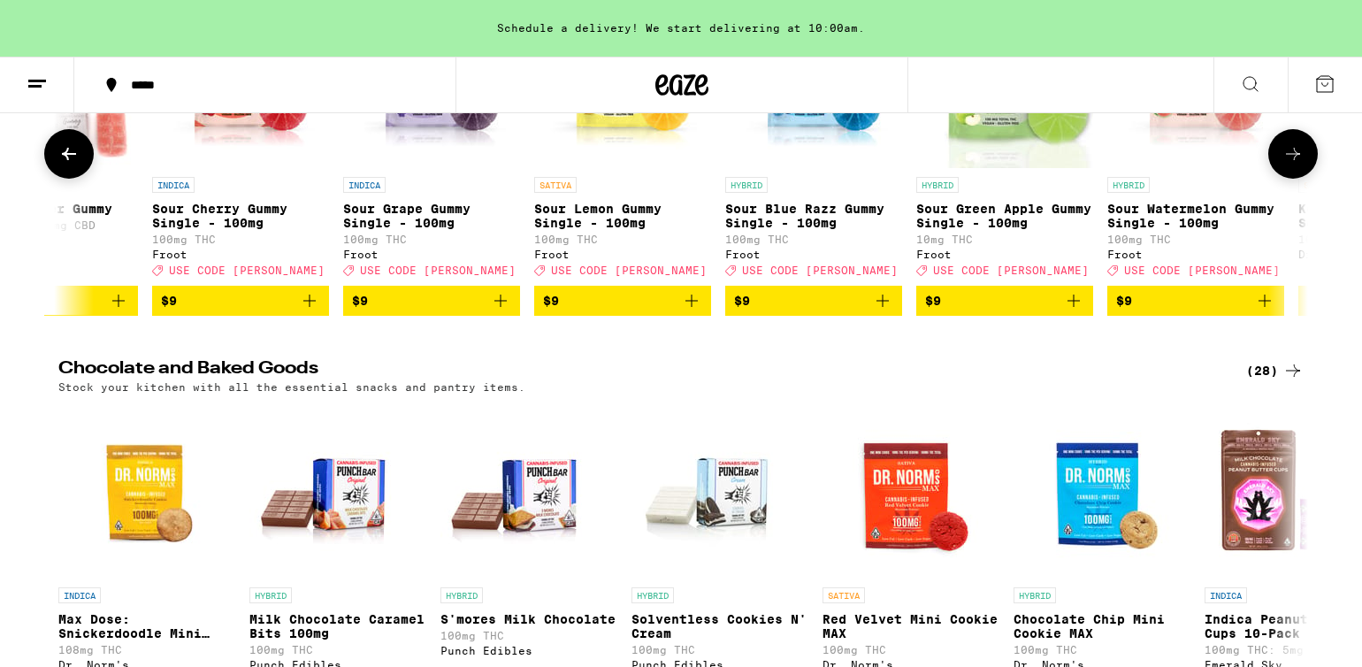
click at [805, 230] on p "Sour Blue Razz Gummy Single - 100mg" at bounding box center [813, 216] width 177 height 28
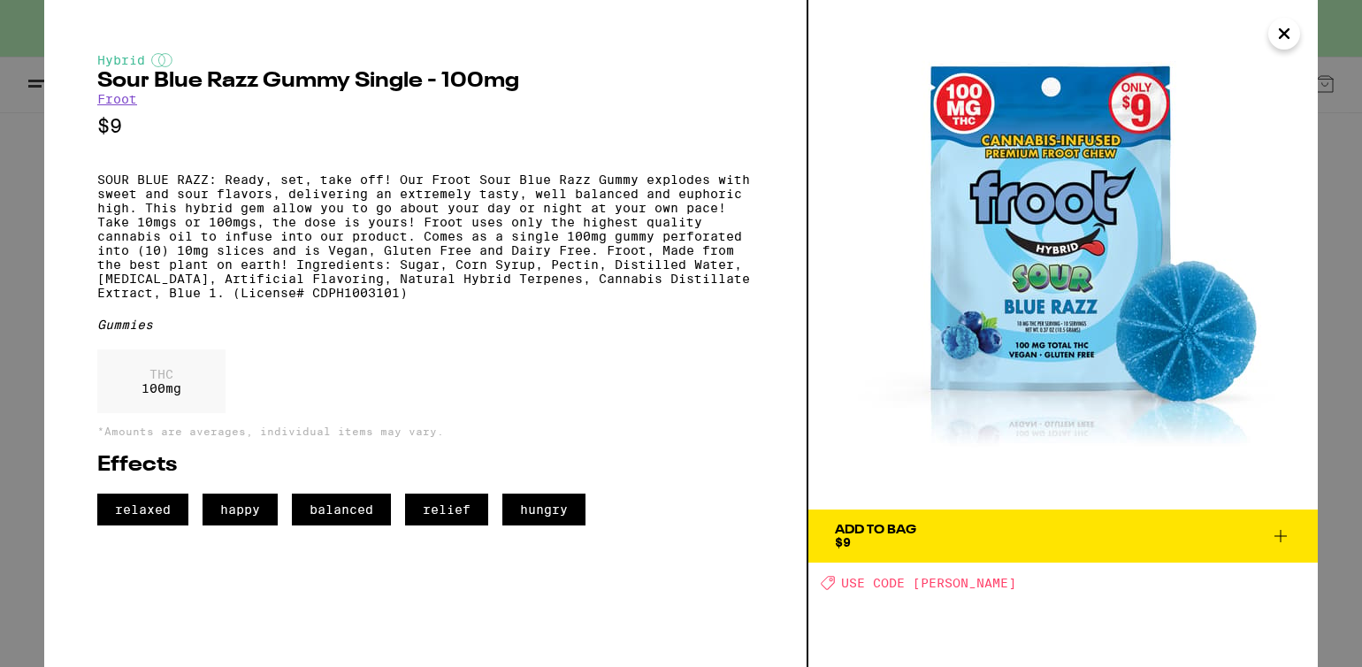
click at [1271, 39] on button "Close" at bounding box center [1284, 34] width 32 height 32
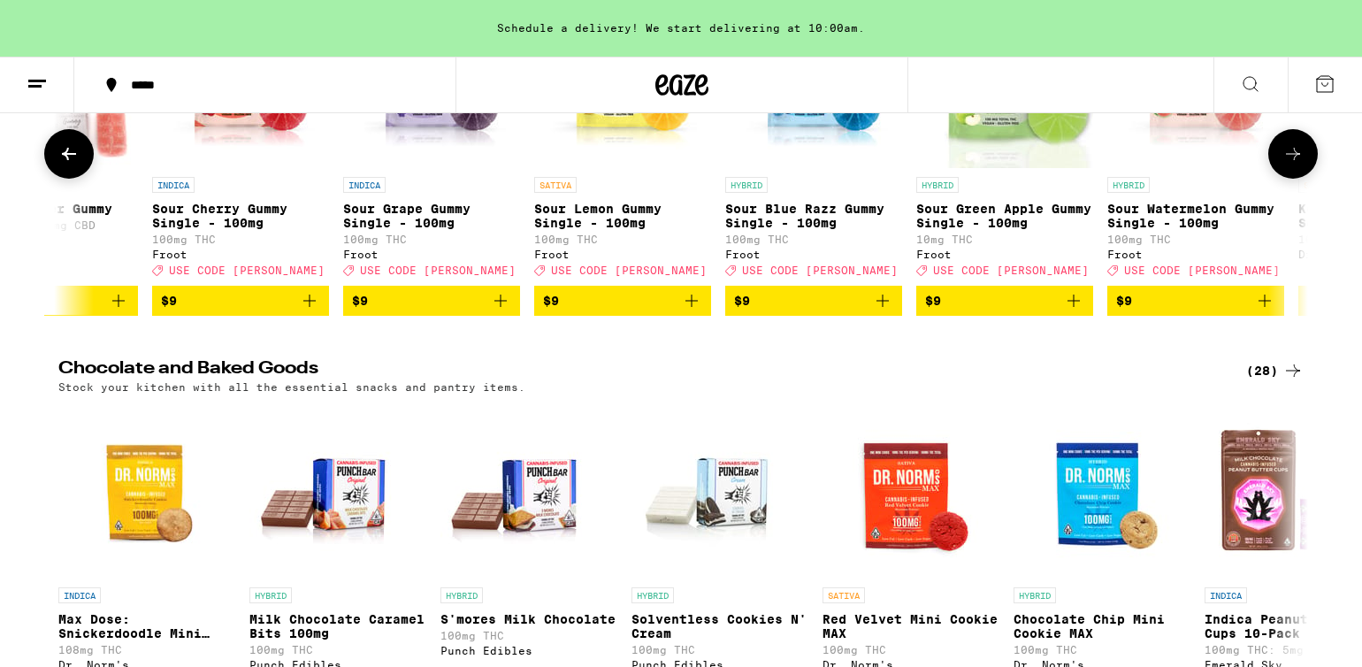
click at [1290, 164] on icon at bounding box center [1292, 153] width 21 height 21
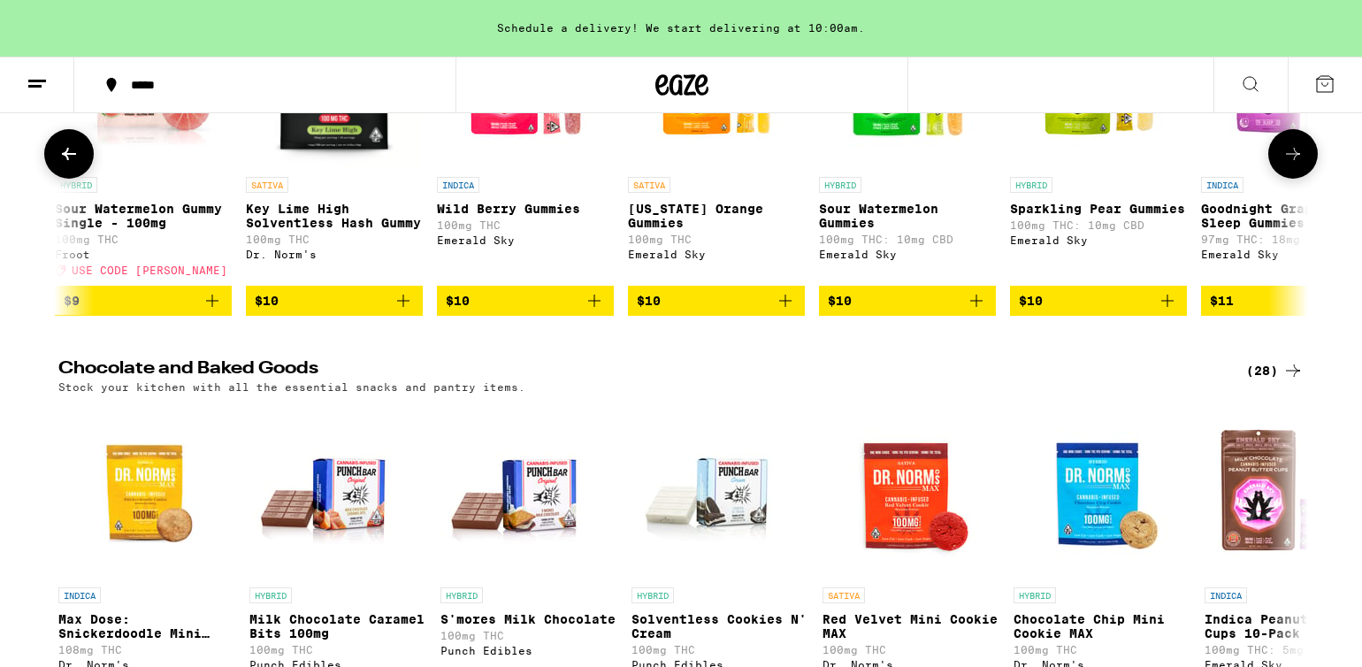
click at [1290, 164] on icon at bounding box center [1292, 153] width 21 height 21
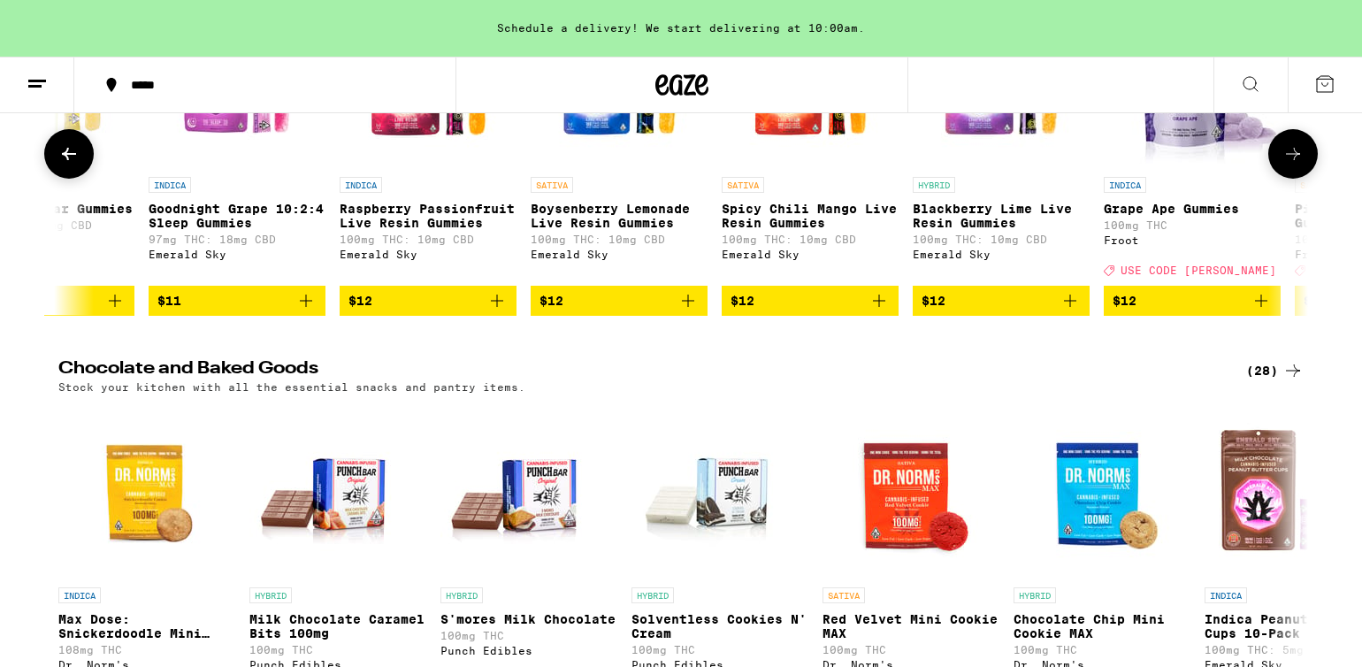
click at [1290, 164] on icon at bounding box center [1292, 153] width 21 height 21
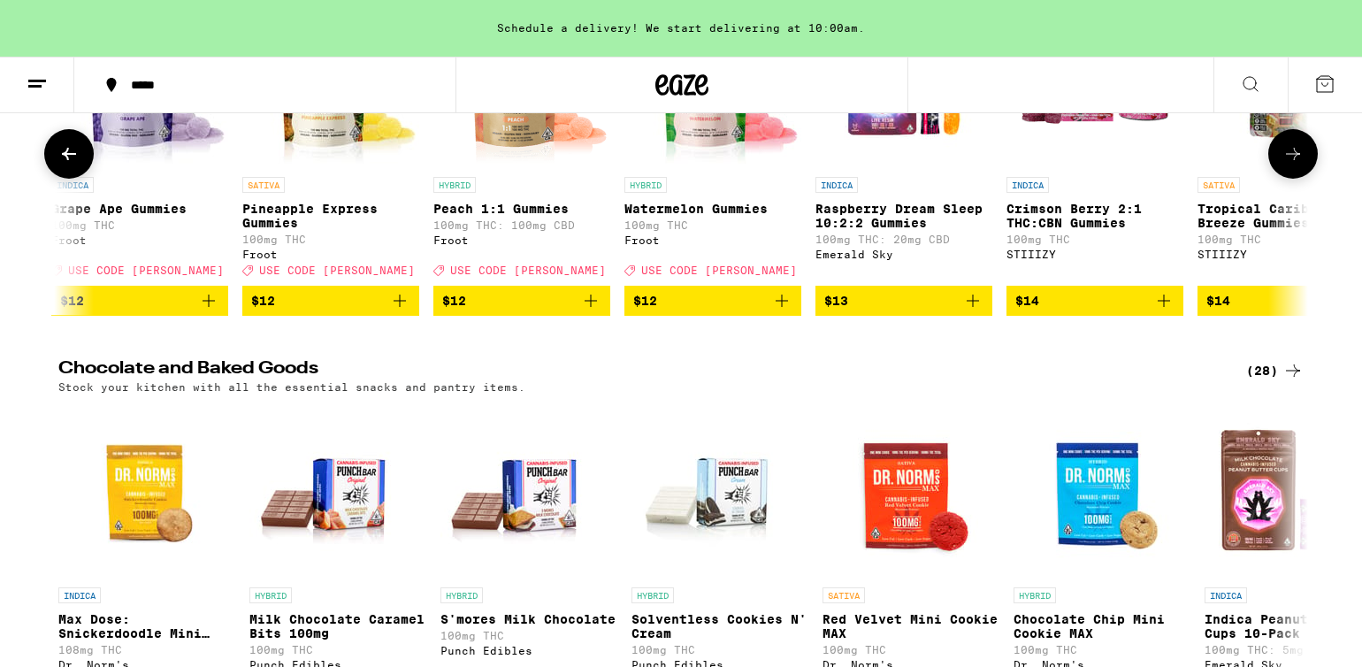
click at [1290, 164] on icon at bounding box center [1292, 153] width 21 height 21
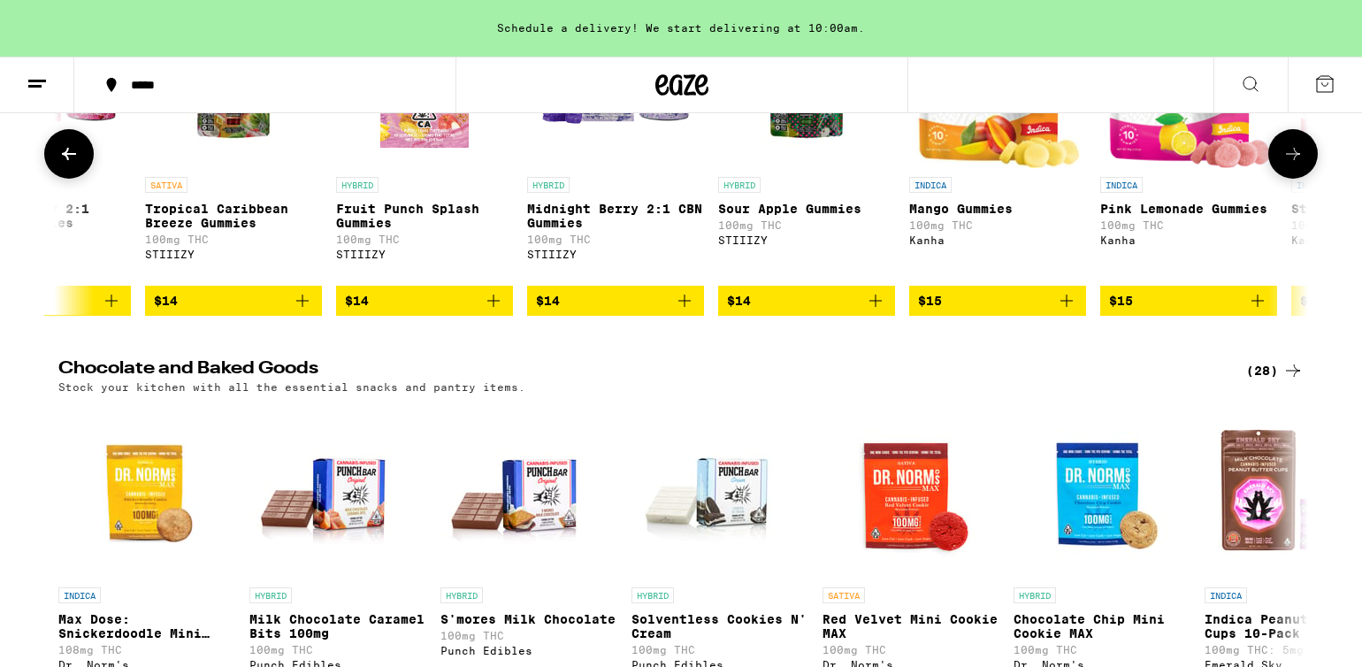
click at [1290, 164] on icon at bounding box center [1292, 153] width 21 height 21
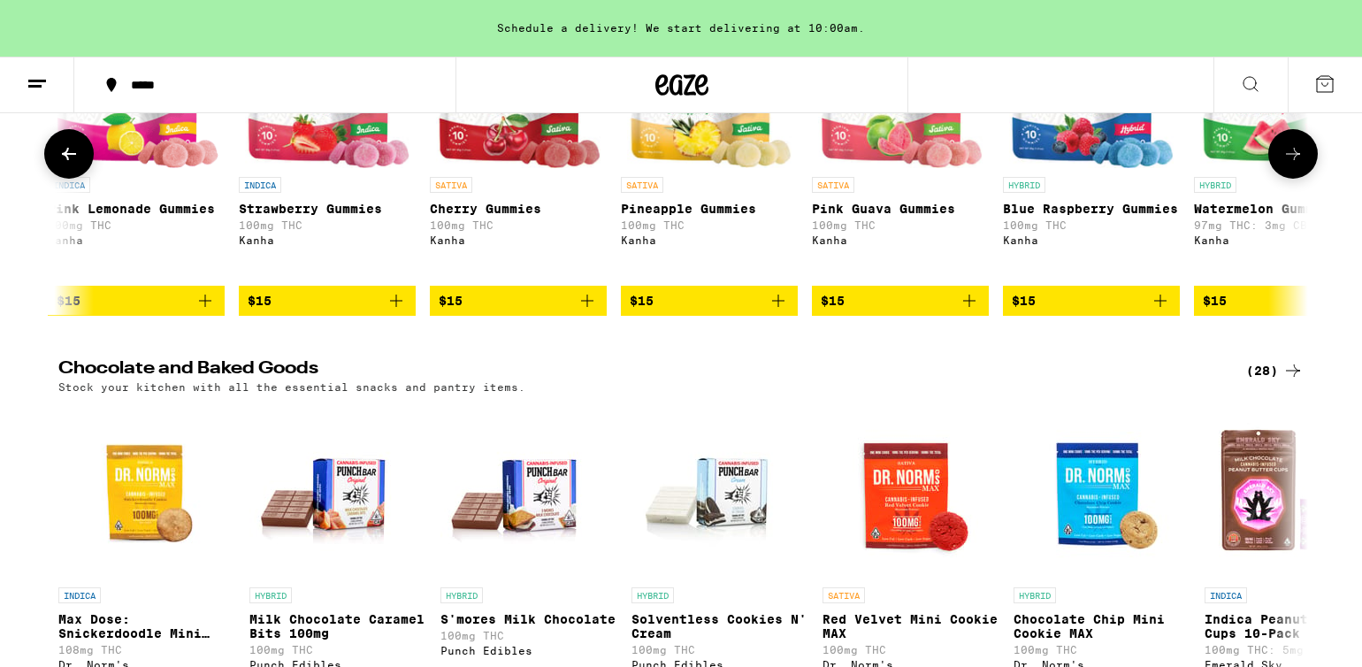
click at [1290, 164] on icon at bounding box center [1292, 153] width 21 height 21
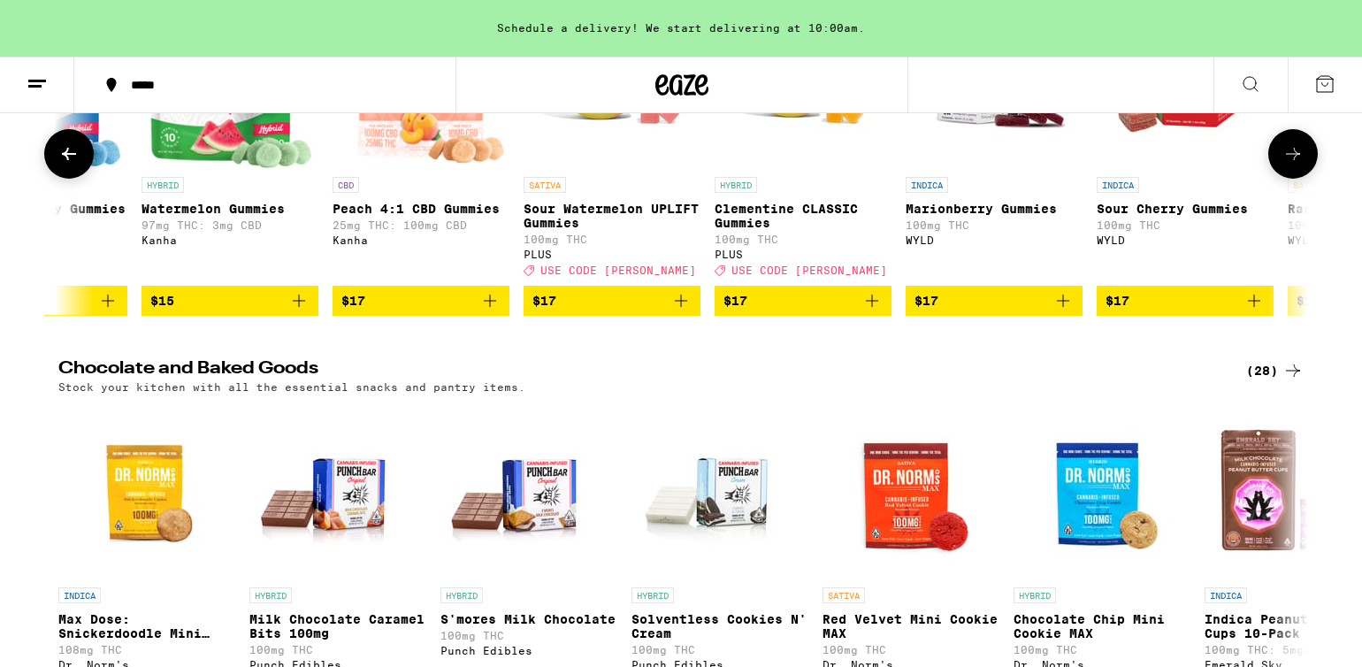
click at [1290, 164] on icon at bounding box center [1292, 153] width 21 height 21
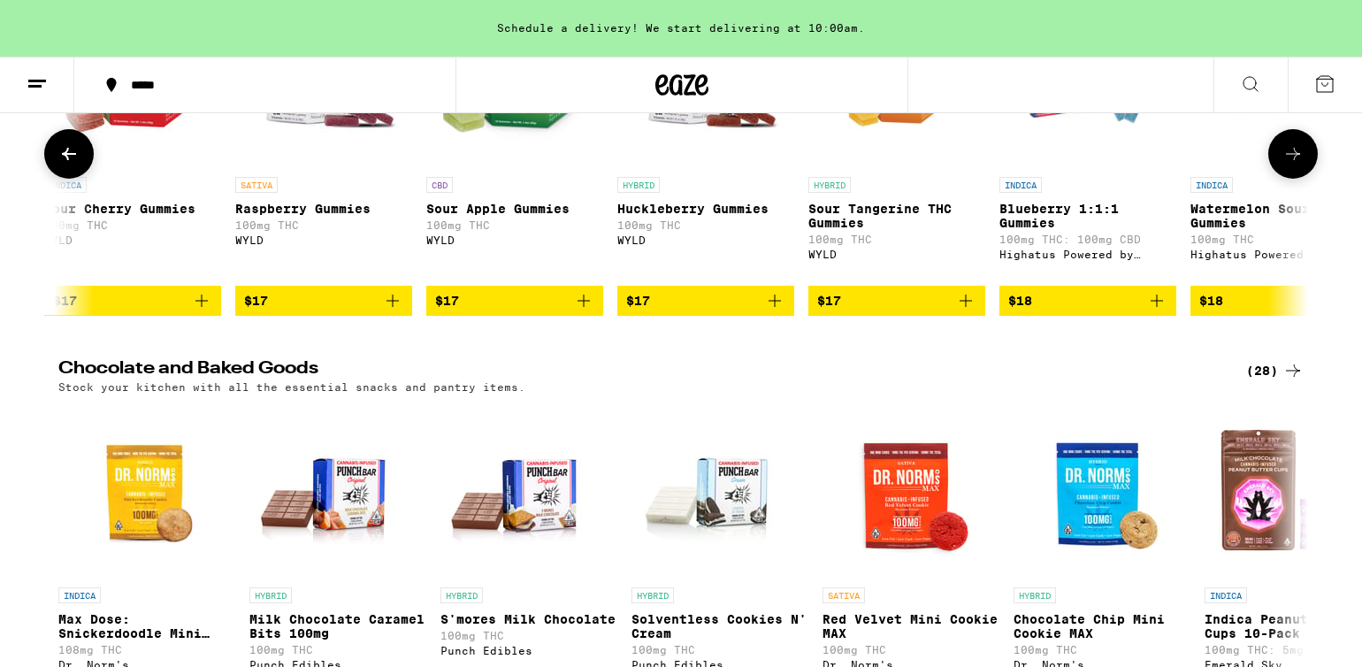
click at [1290, 164] on icon at bounding box center [1292, 153] width 21 height 21
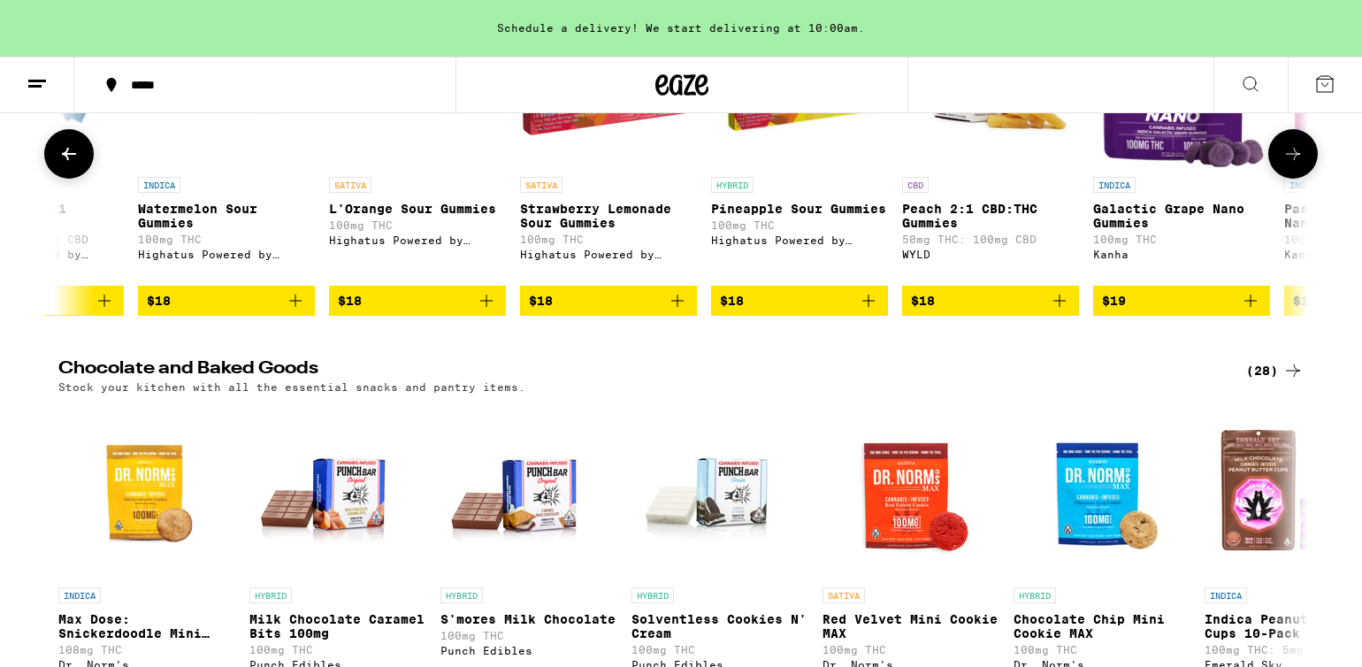
click at [1290, 164] on icon at bounding box center [1292, 153] width 21 height 21
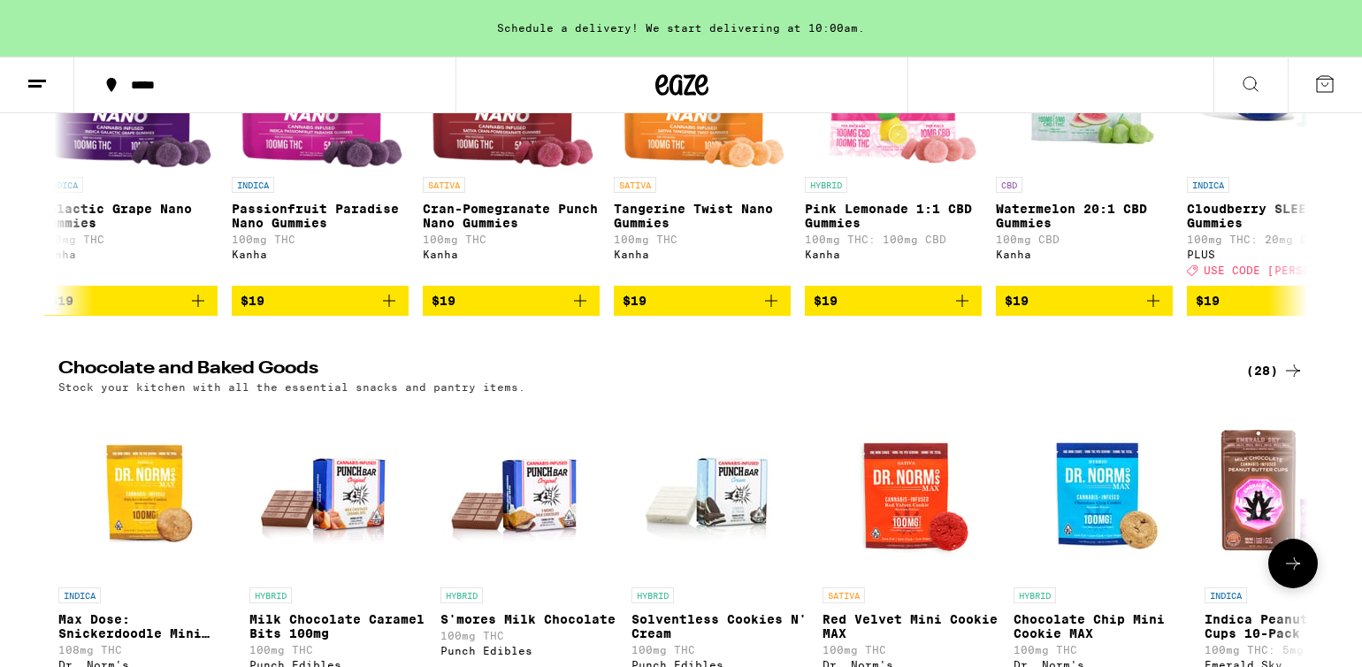
scroll to position [5657, 0]
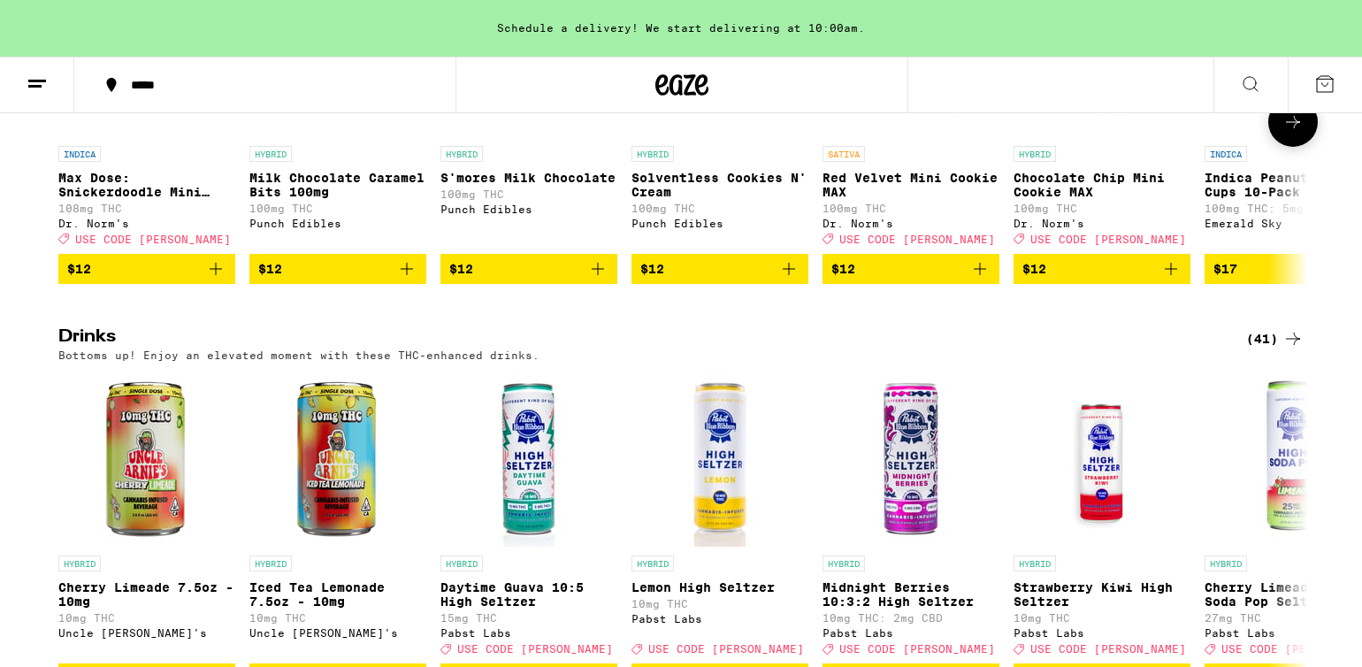
click at [1293, 133] on icon at bounding box center [1292, 121] width 21 height 21
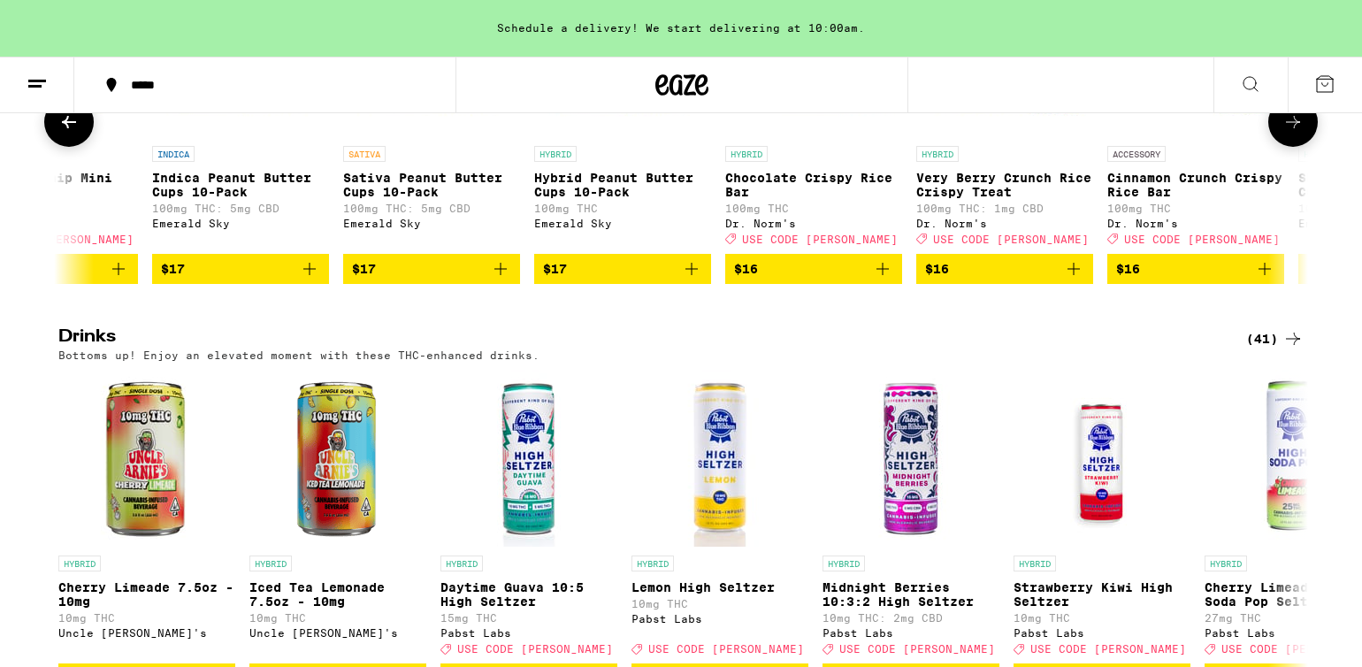
click at [1281, 147] on button at bounding box center [1293, 122] width 50 height 50
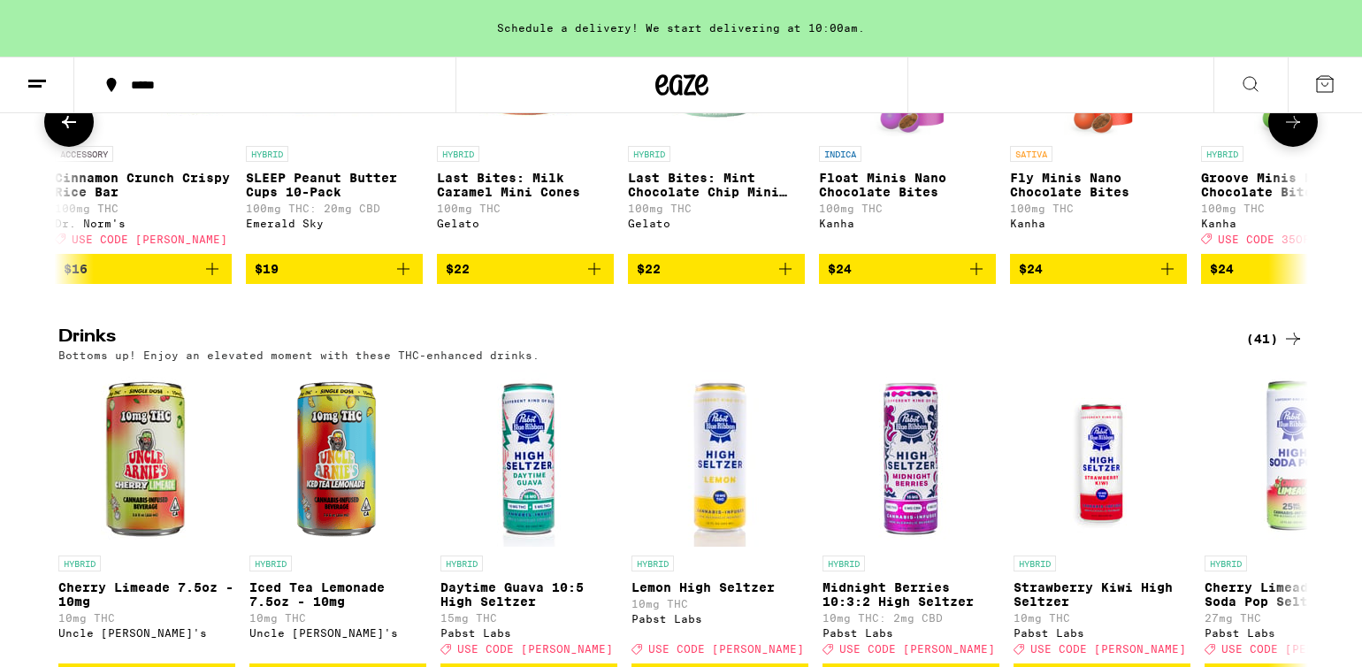
click at [1281, 137] on img "Open page for Groove Minis Nano Chocolate Bites from Kanha" at bounding box center [1289, 48] width 71 height 177
click at [1282, 133] on icon at bounding box center [1292, 121] width 21 height 21
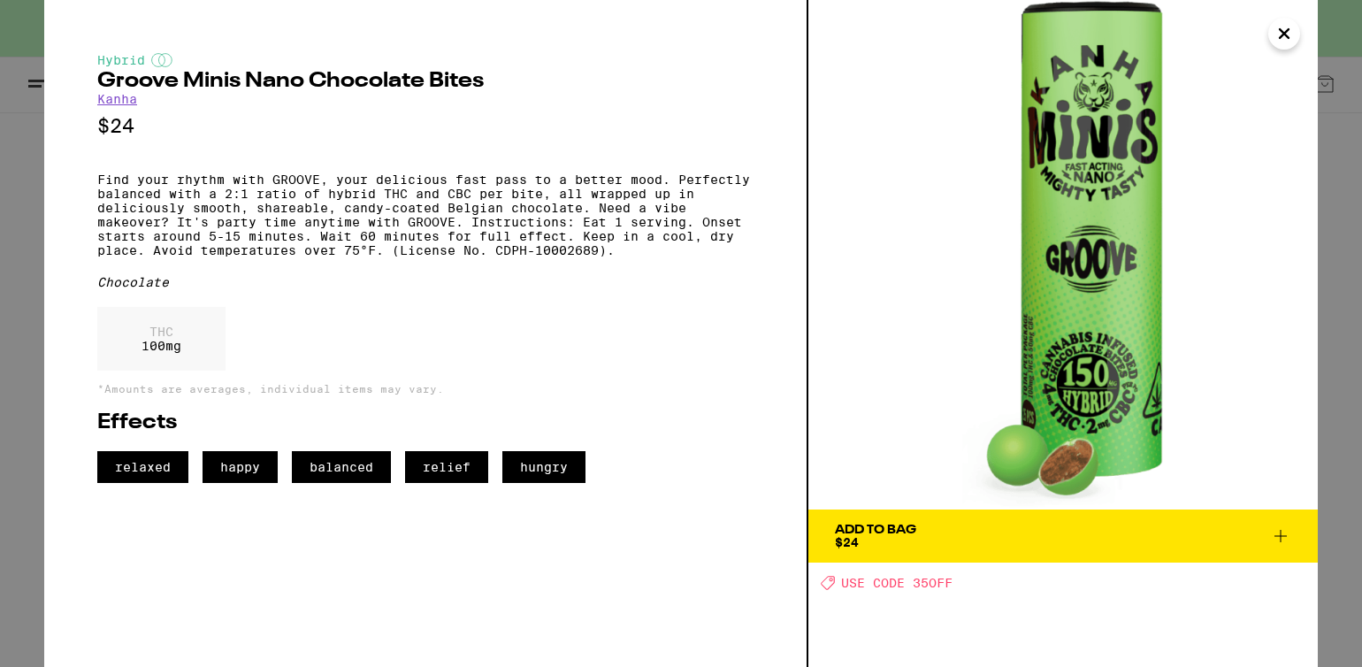
click at [1287, 31] on icon "Close" at bounding box center [1283, 33] width 9 height 9
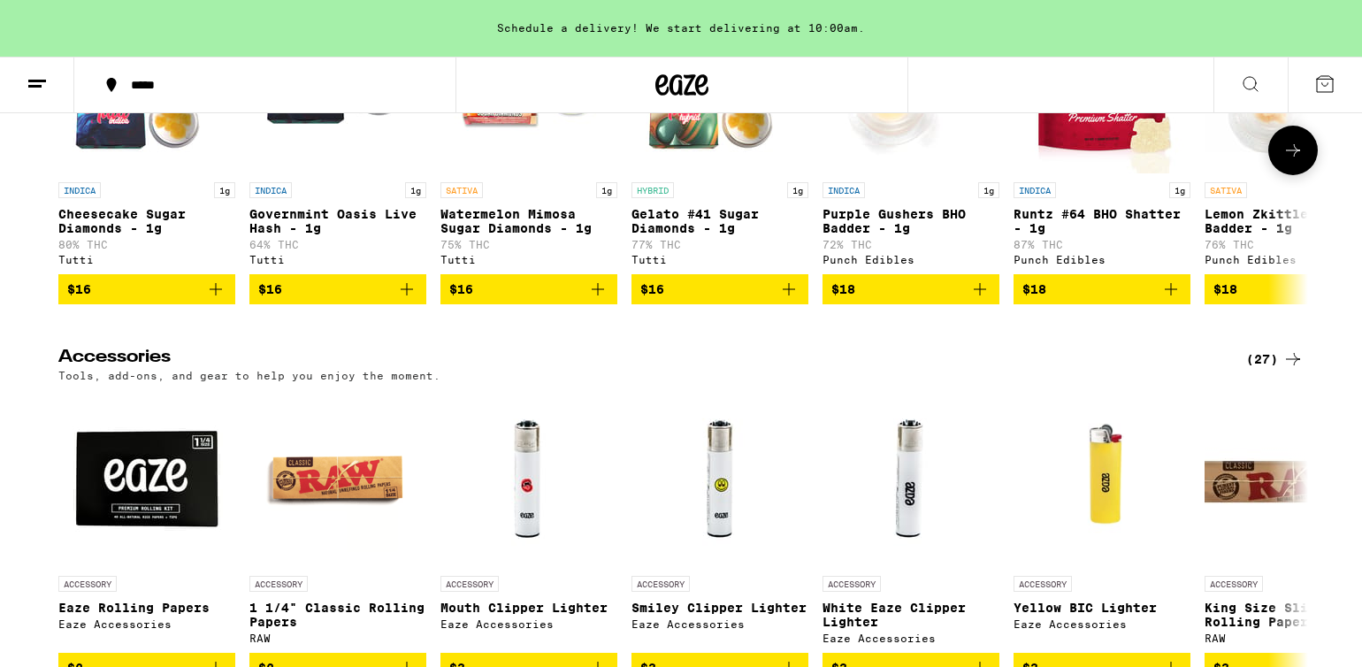
scroll to position [7255, 0]
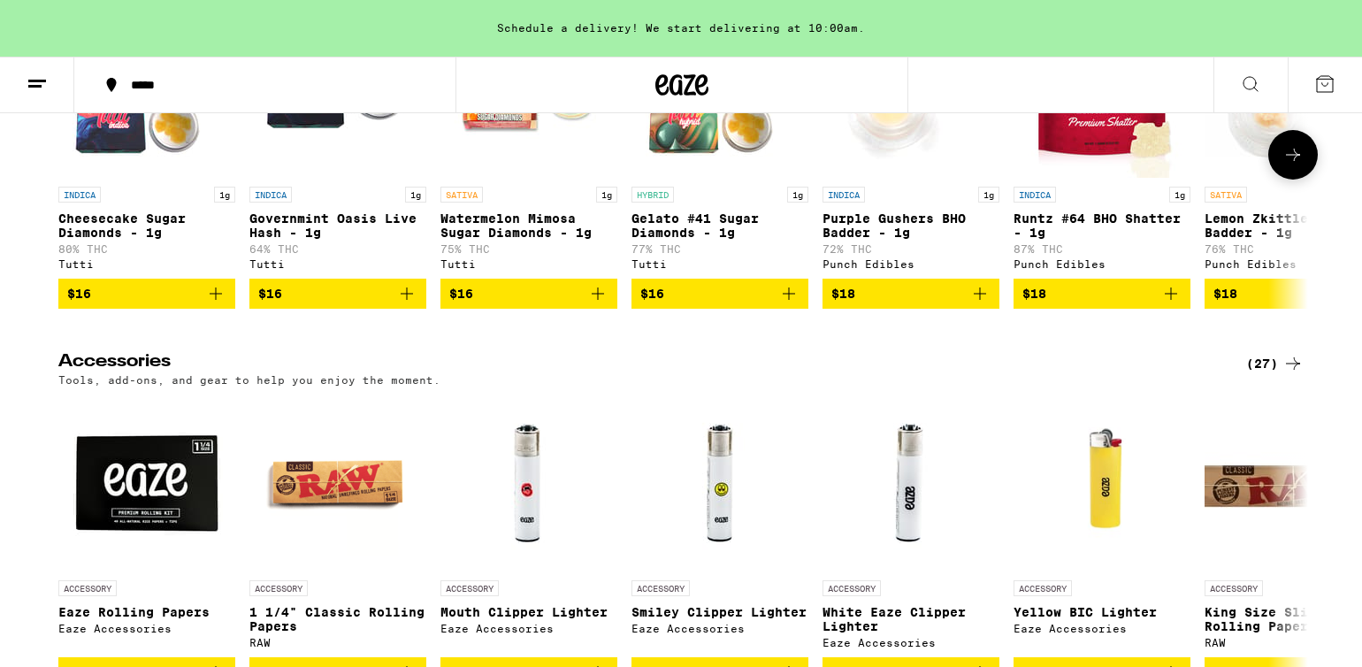
click at [1292, 165] on icon at bounding box center [1292, 154] width 21 height 21
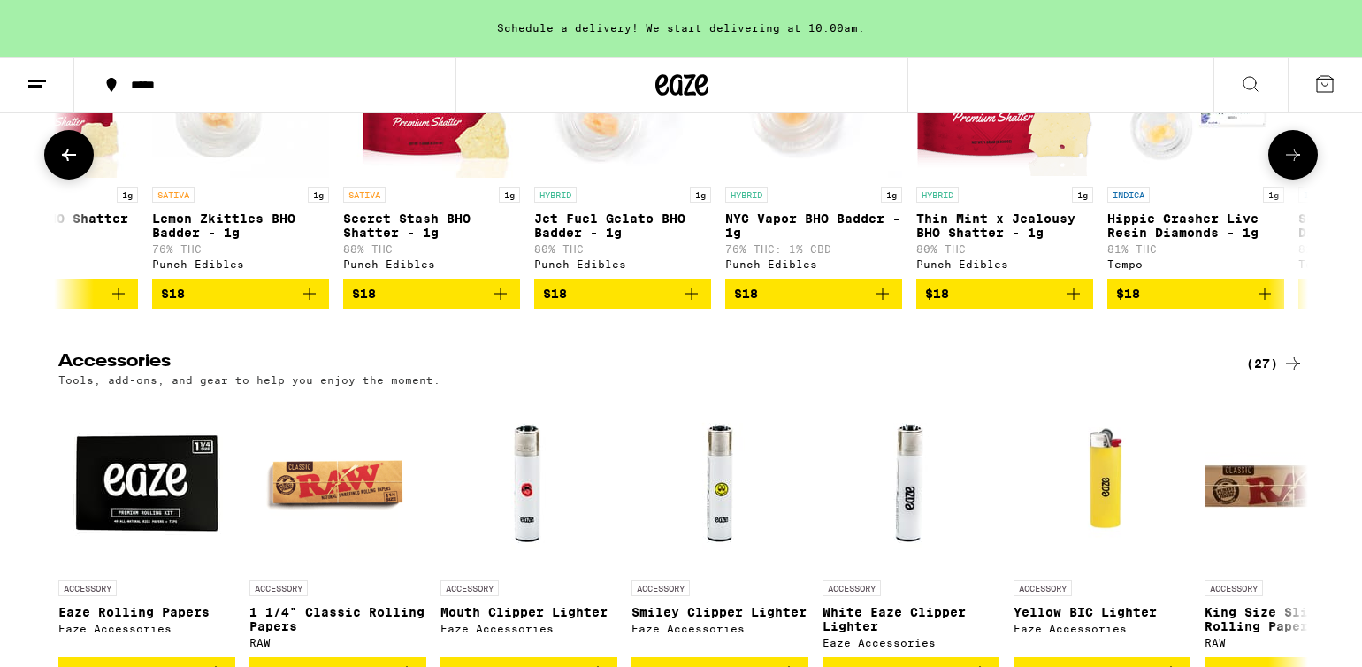
click at [1292, 165] on icon at bounding box center [1292, 154] width 21 height 21
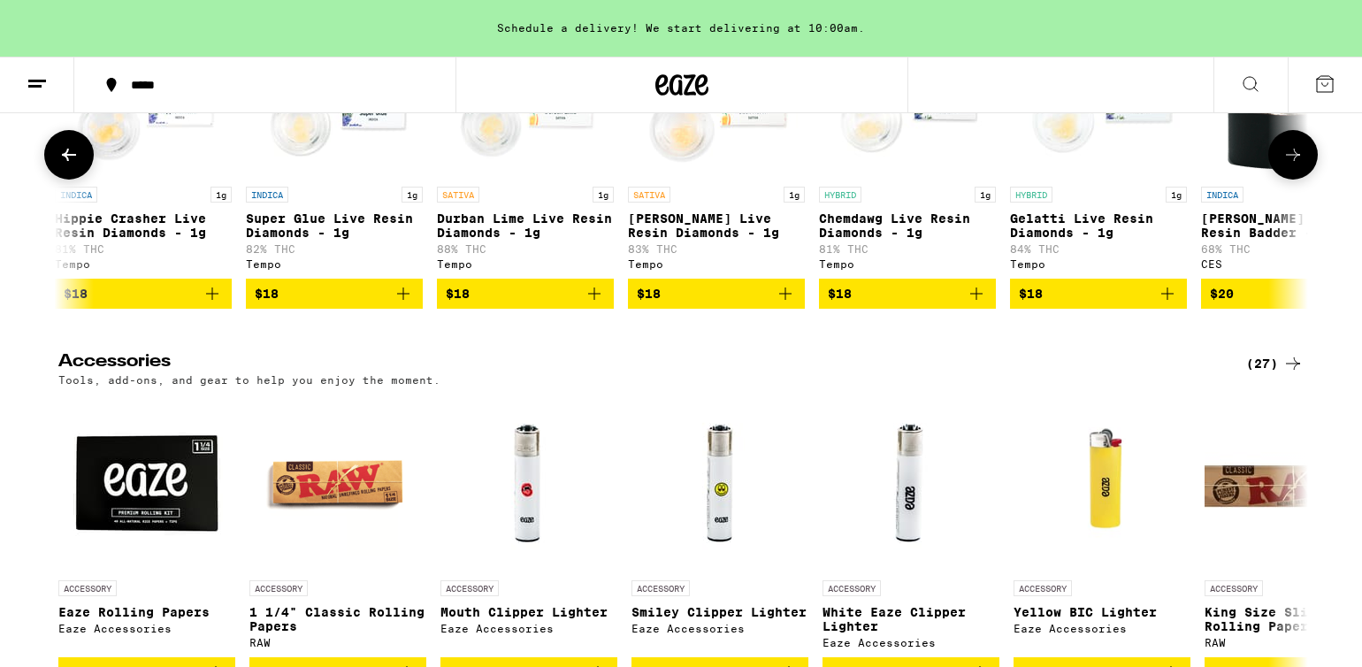
click at [1292, 165] on icon at bounding box center [1292, 154] width 21 height 21
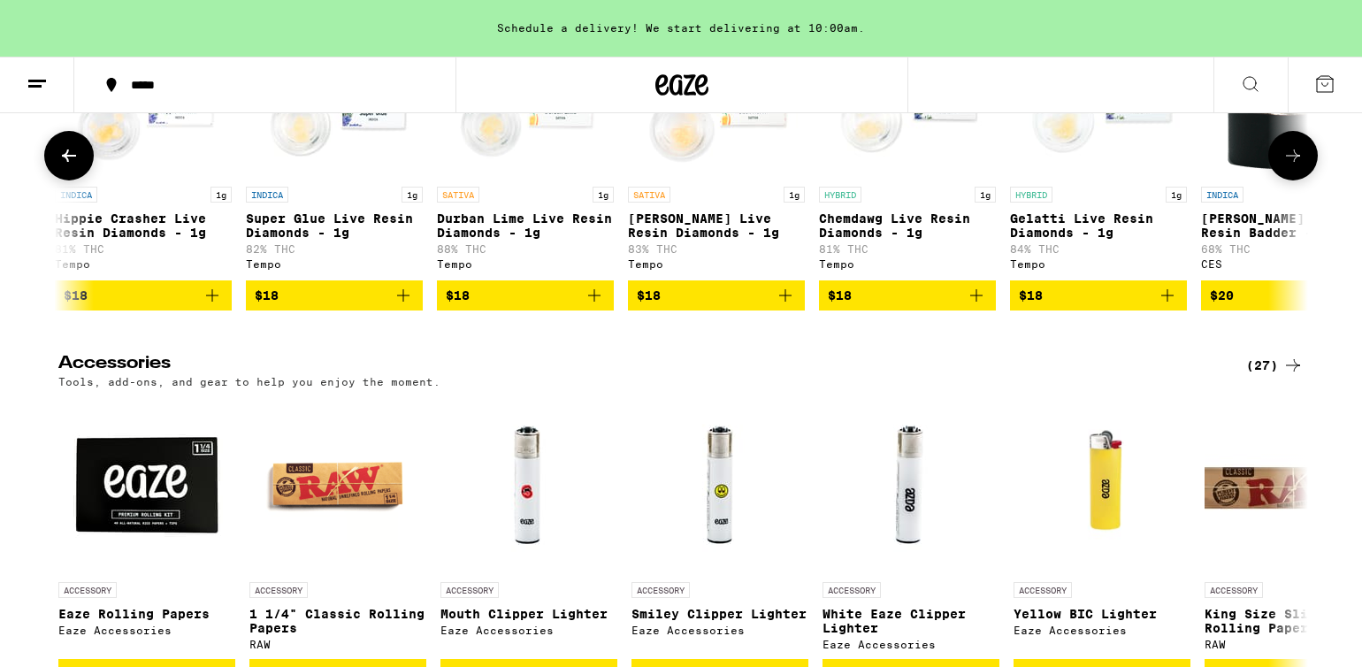
scroll to position [0, 3156]
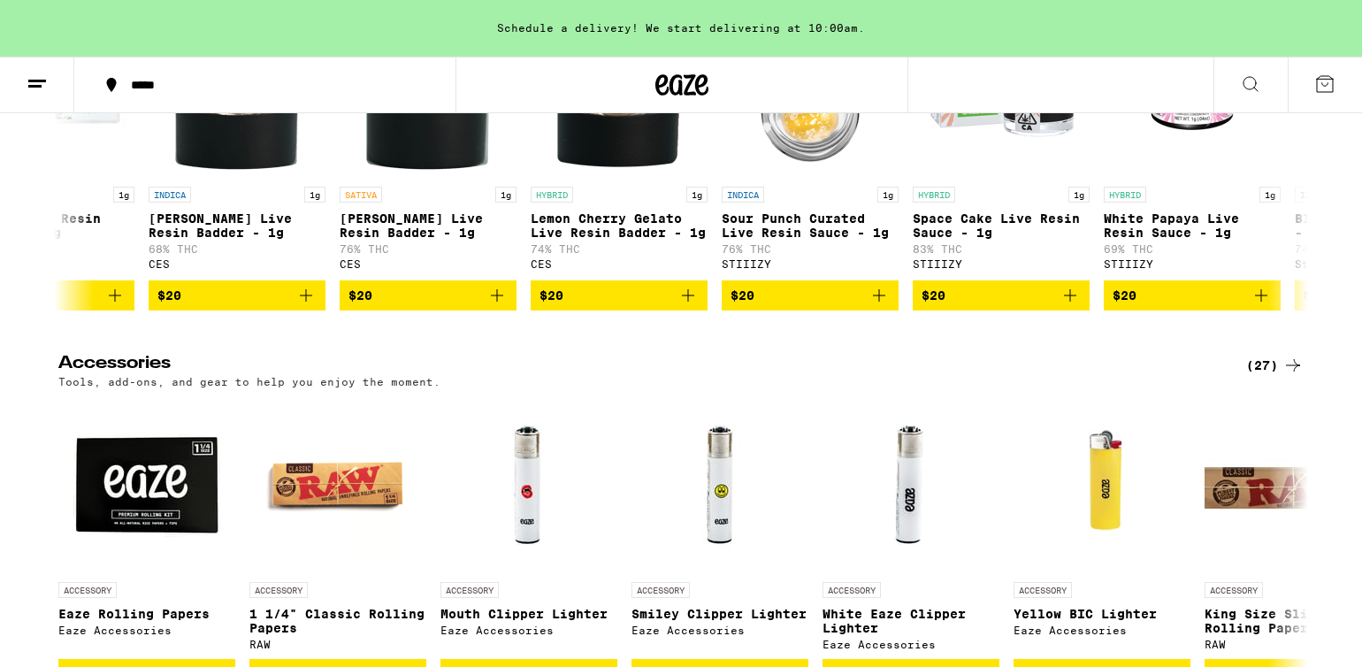
drag, startPoint x: 1348, startPoint y: 539, endPoint x: 1352, endPoint y: 573, distance: 33.8
drag, startPoint x: 1349, startPoint y: 560, endPoint x: 1350, endPoint y: 592, distance: 32.7
drag, startPoint x: 1353, startPoint y: 555, endPoint x: 1361, endPoint y: 619, distance: 64.2
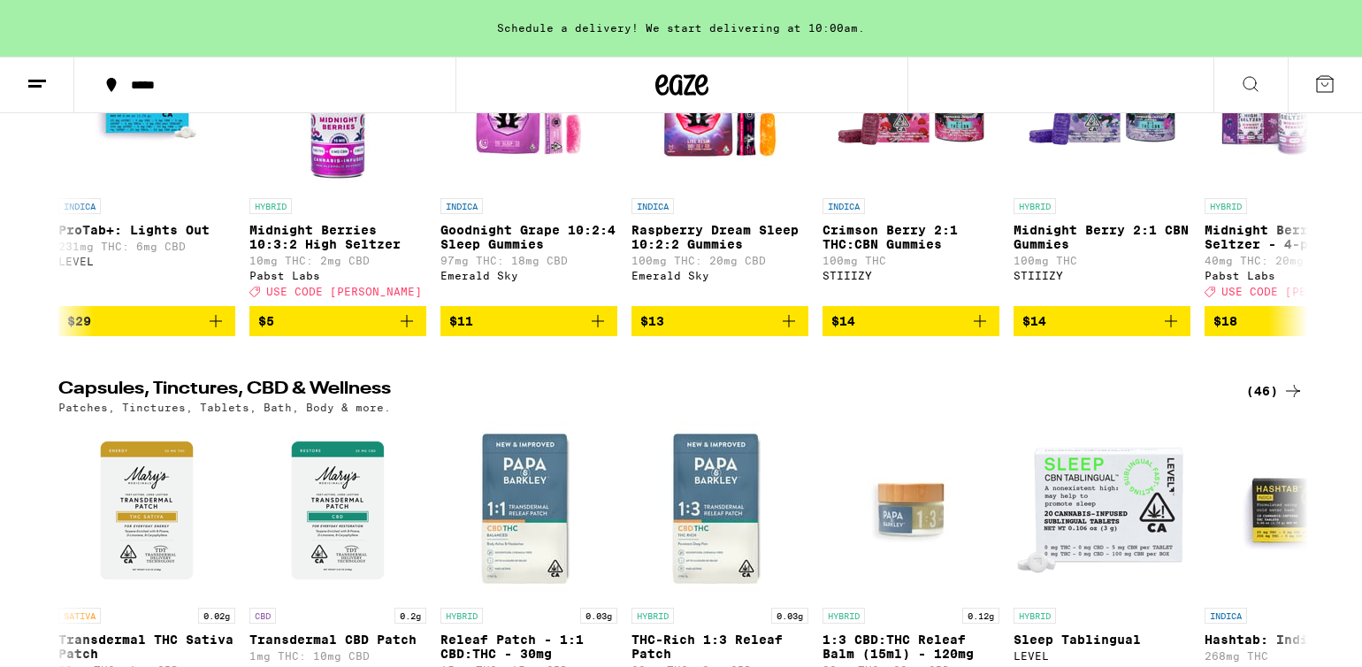
scroll to position [4790, 0]
